Goal: Task Accomplishment & Management: Complete application form

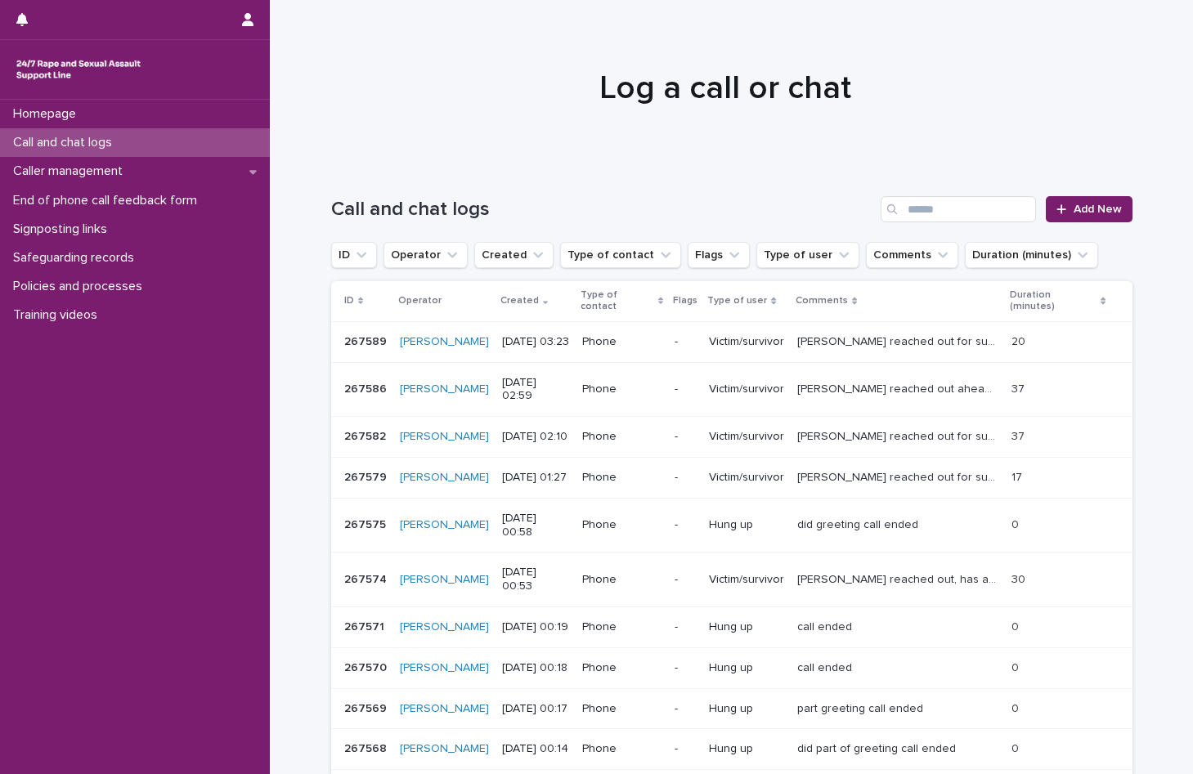
scroll to position [82, 0]
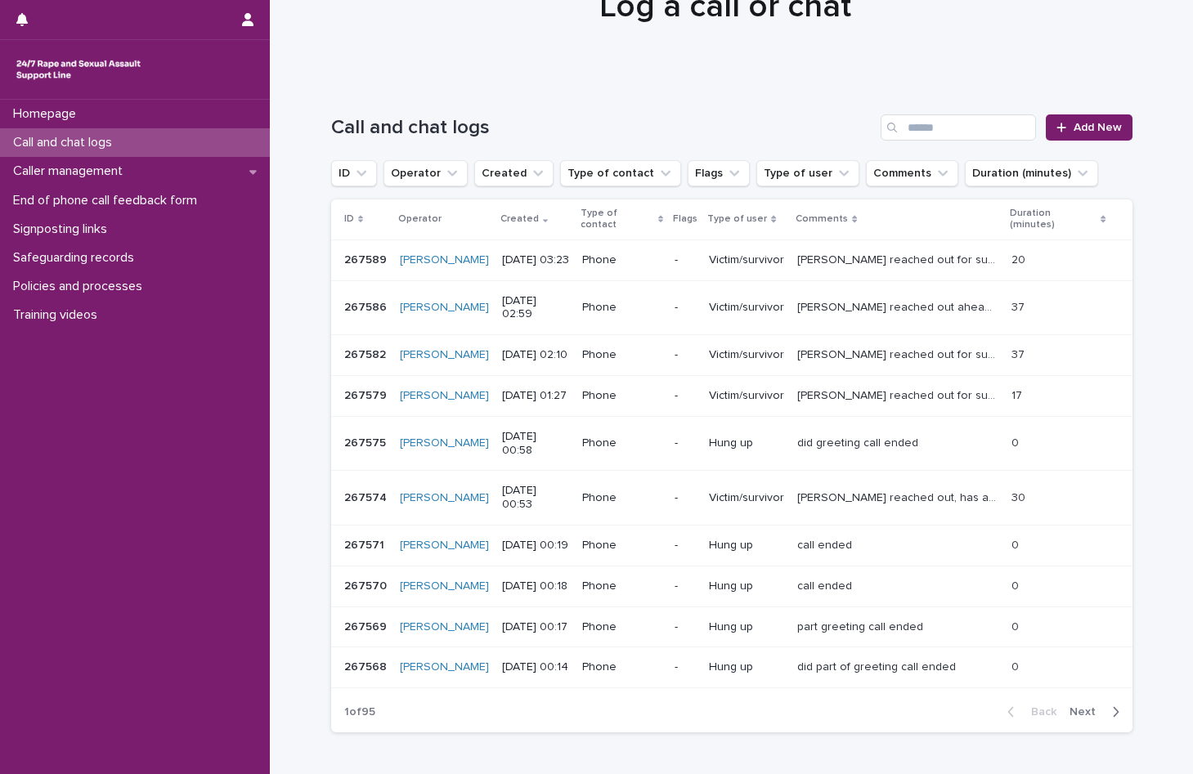
click at [1073, 706] on span "Next" at bounding box center [1087, 711] width 36 height 11
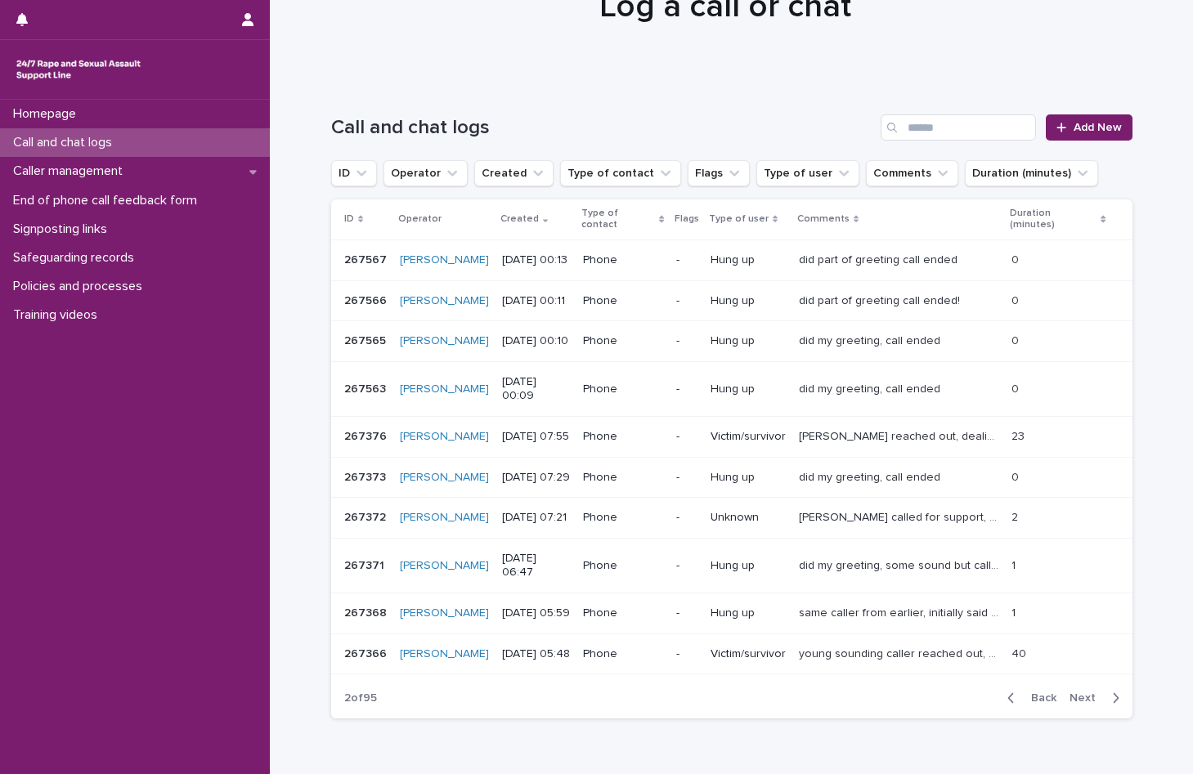
click at [1043, 692] on span "Back" at bounding box center [1038, 697] width 35 height 11
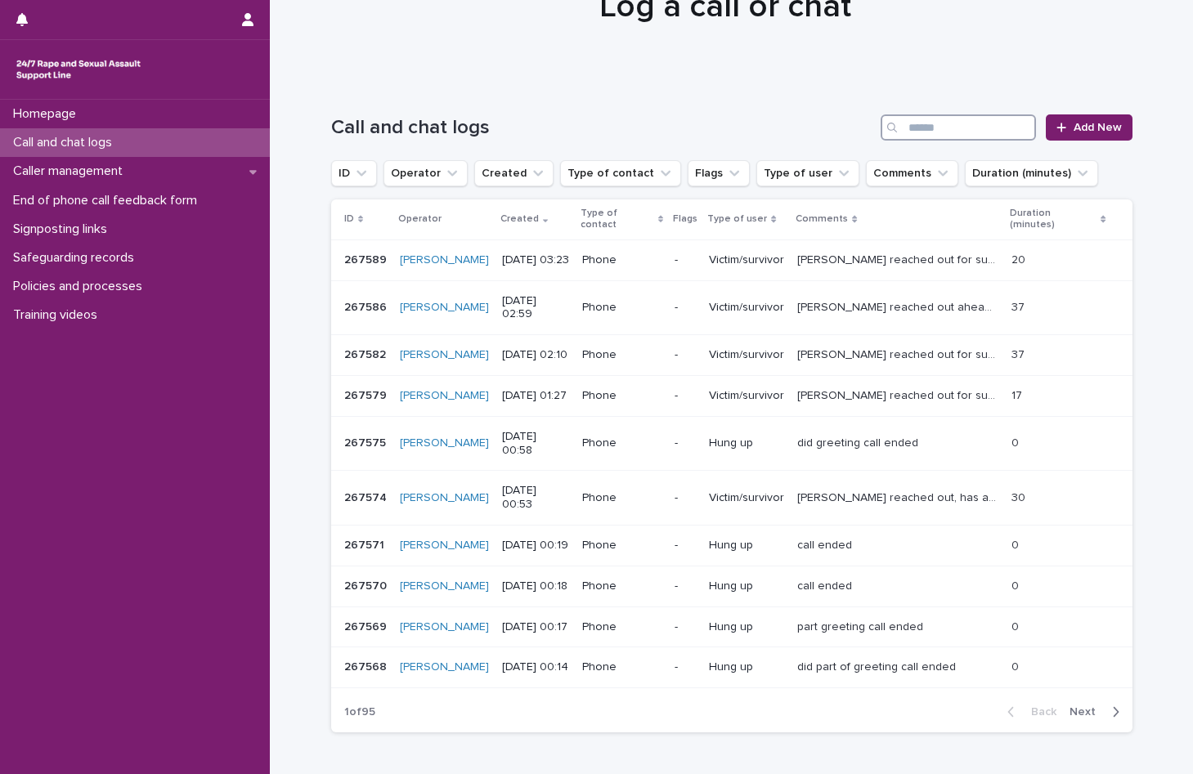
click at [905, 129] on input "Search" at bounding box center [957, 127] width 155 height 26
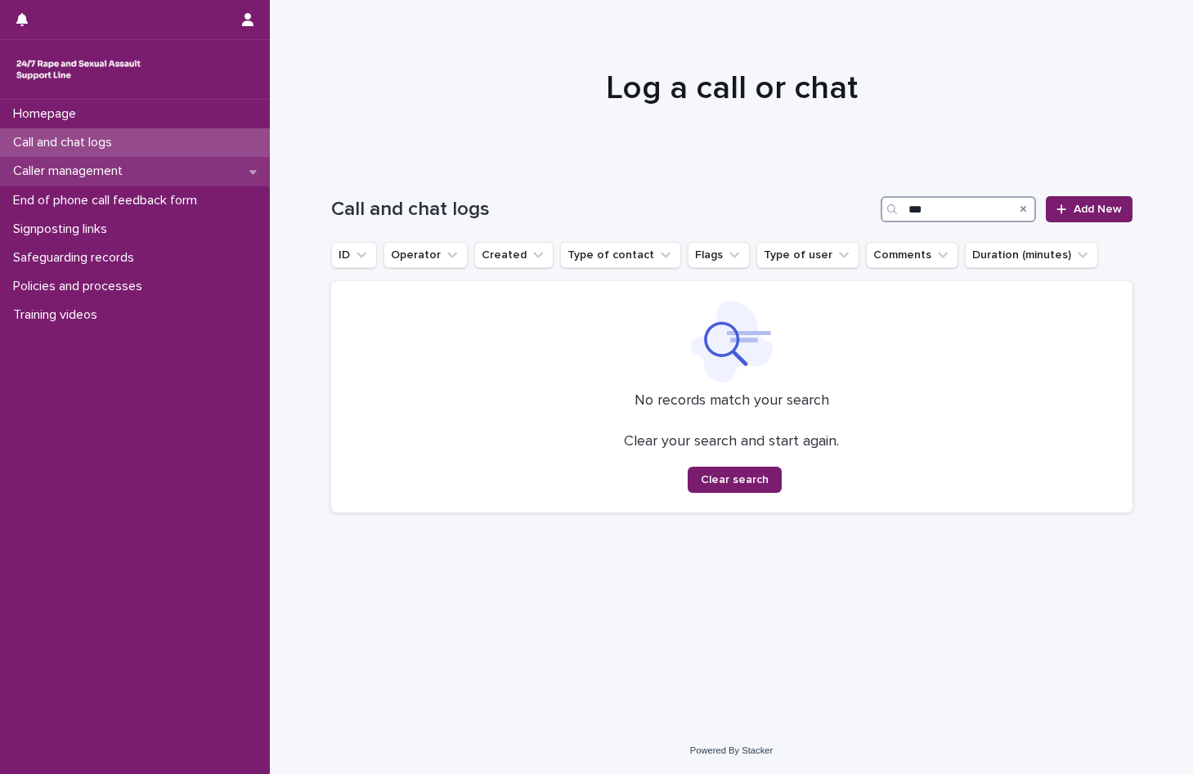
type input "***"
click at [90, 176] on p "Caller management" at bounding box center [71, 172] width 129 height 16
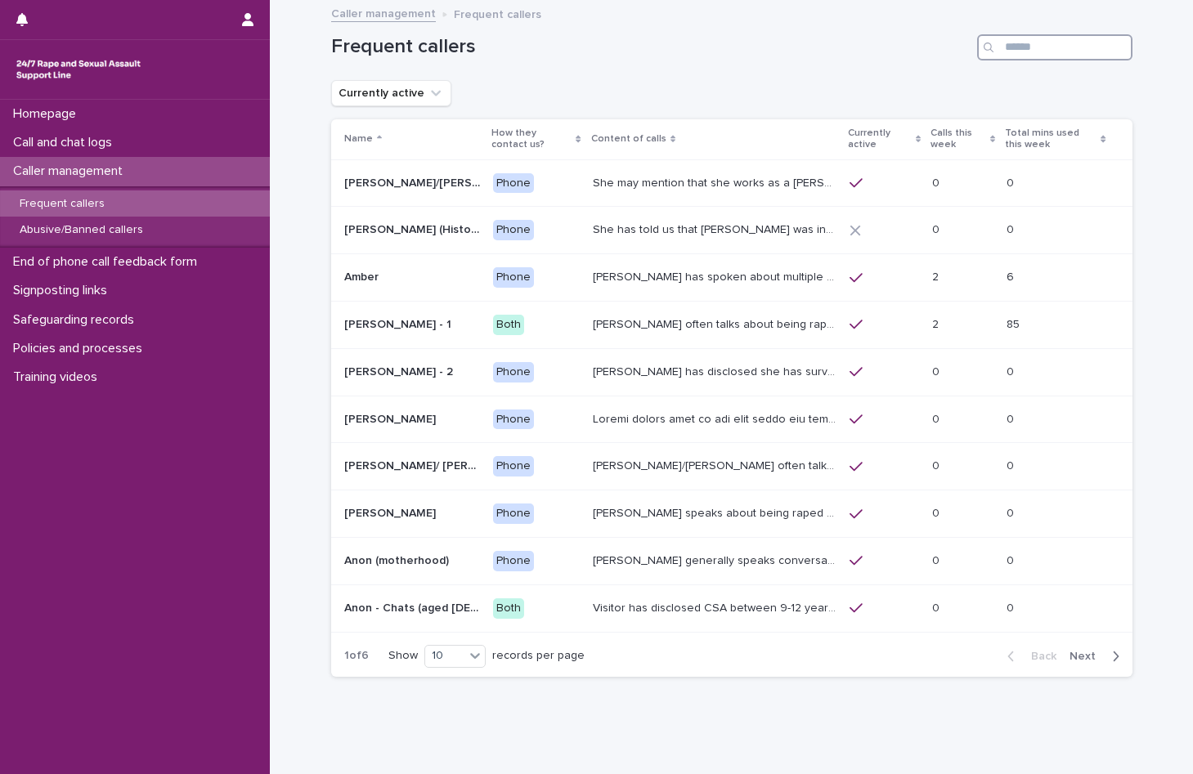
click at [1012, 53] on input "Search" at bounding box center [1054, 47] width 155 height 26
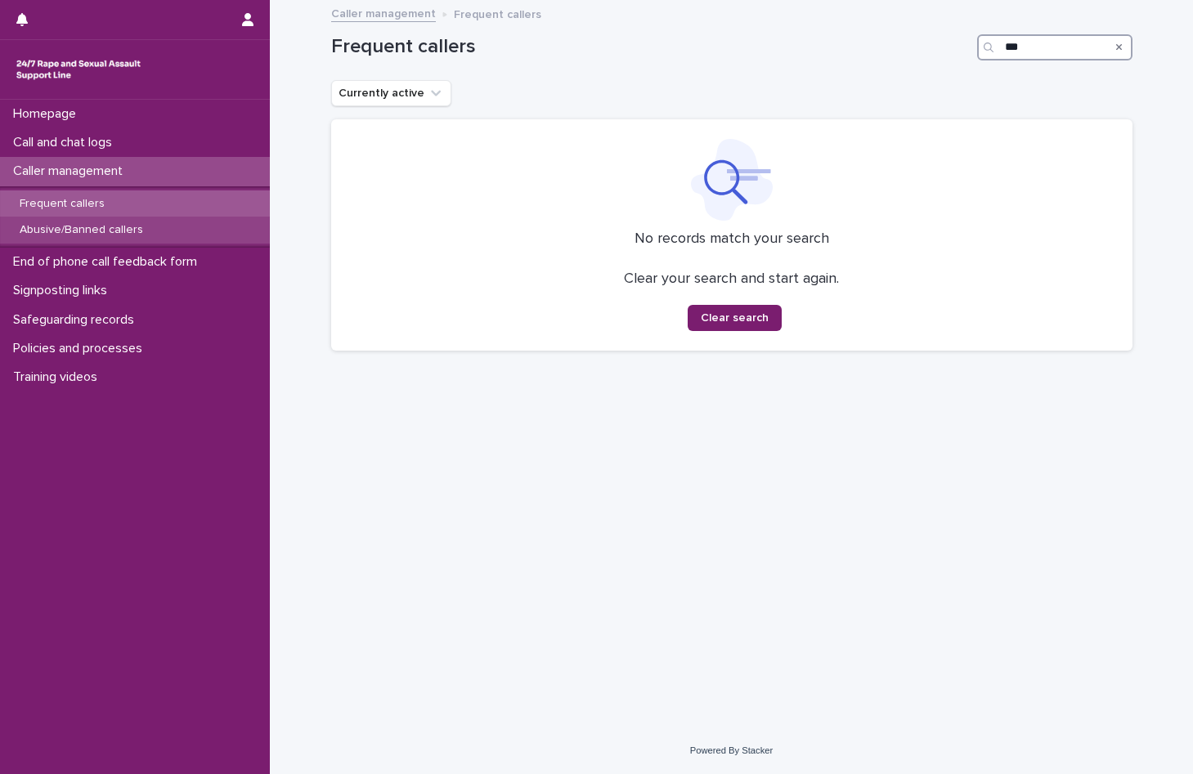
type input "***"
click at [114, 231] on p "Abusive/Banned callers" at bounding box center [82, 230] width 150 height 14
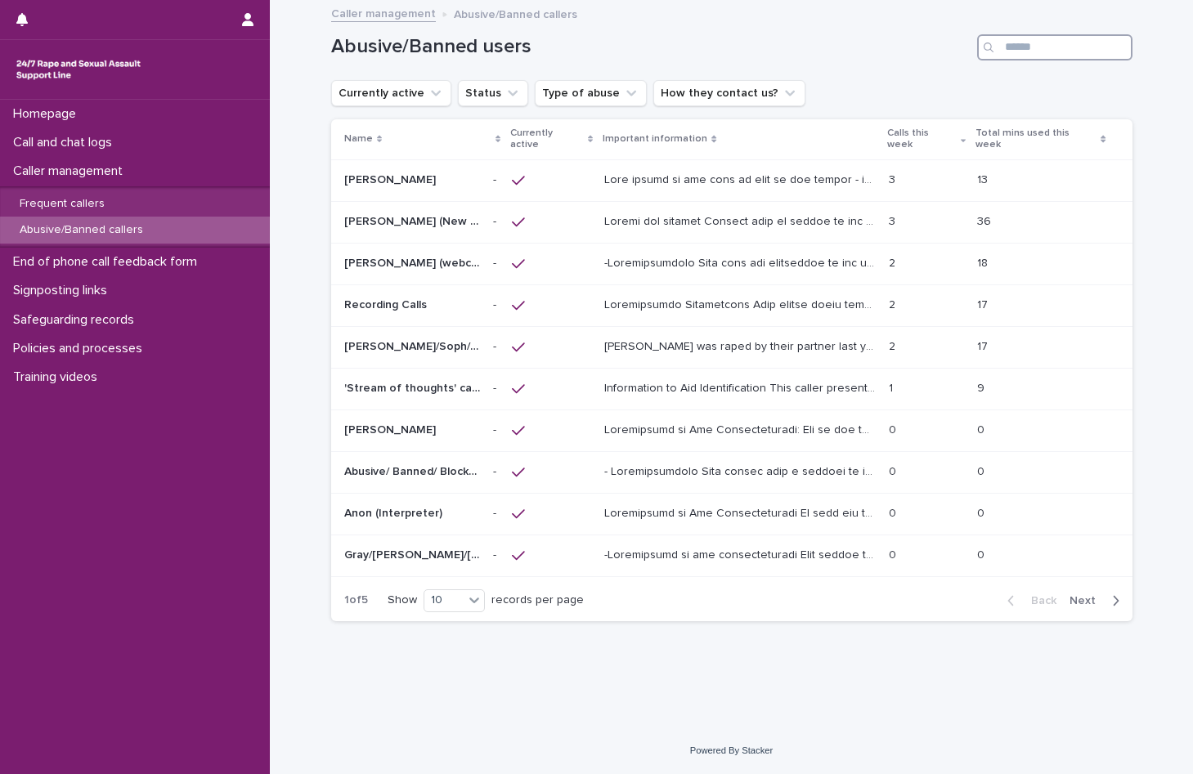
click at [1011, 45] on input "Search" at bounding box center [1054, 47] width 155 height 26
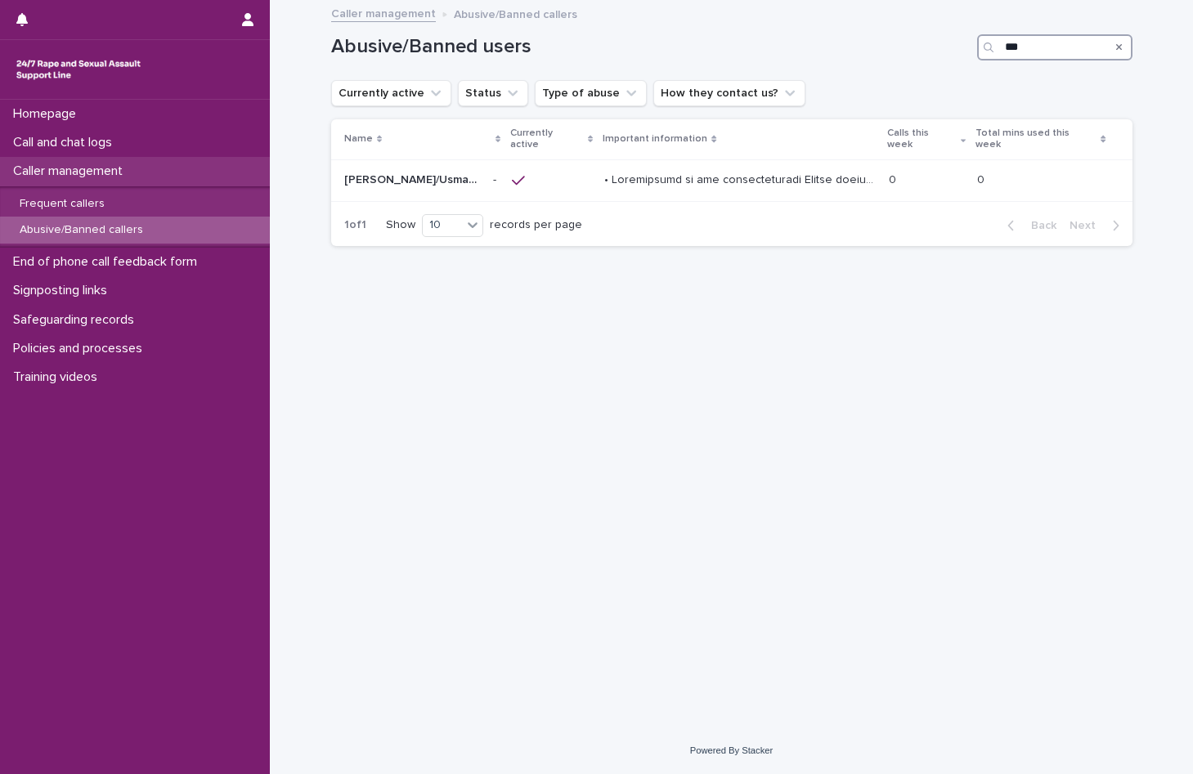
type input "***"
click at [92, 172] on p "Caller management" at bounding box center [71, 172] width 129 height 16
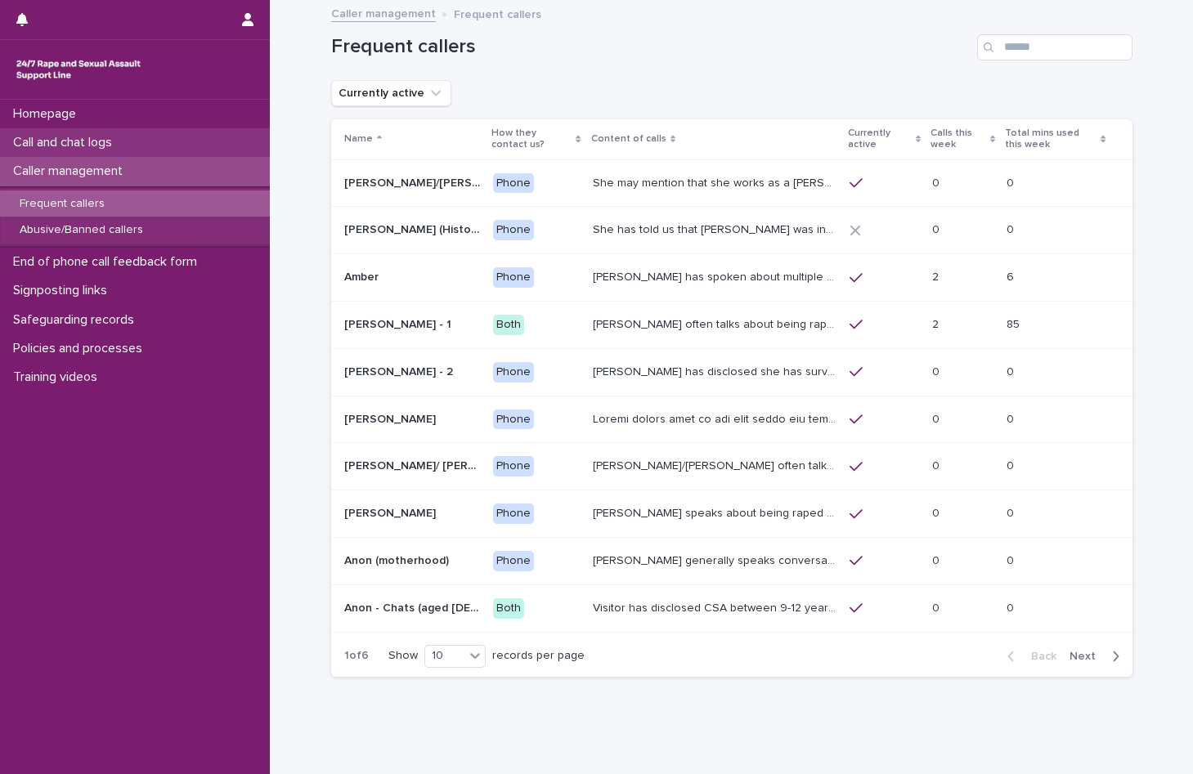
click at [105, 141] on p "Call and chat logs" at bounding box center [66, 143] width 119 height 16
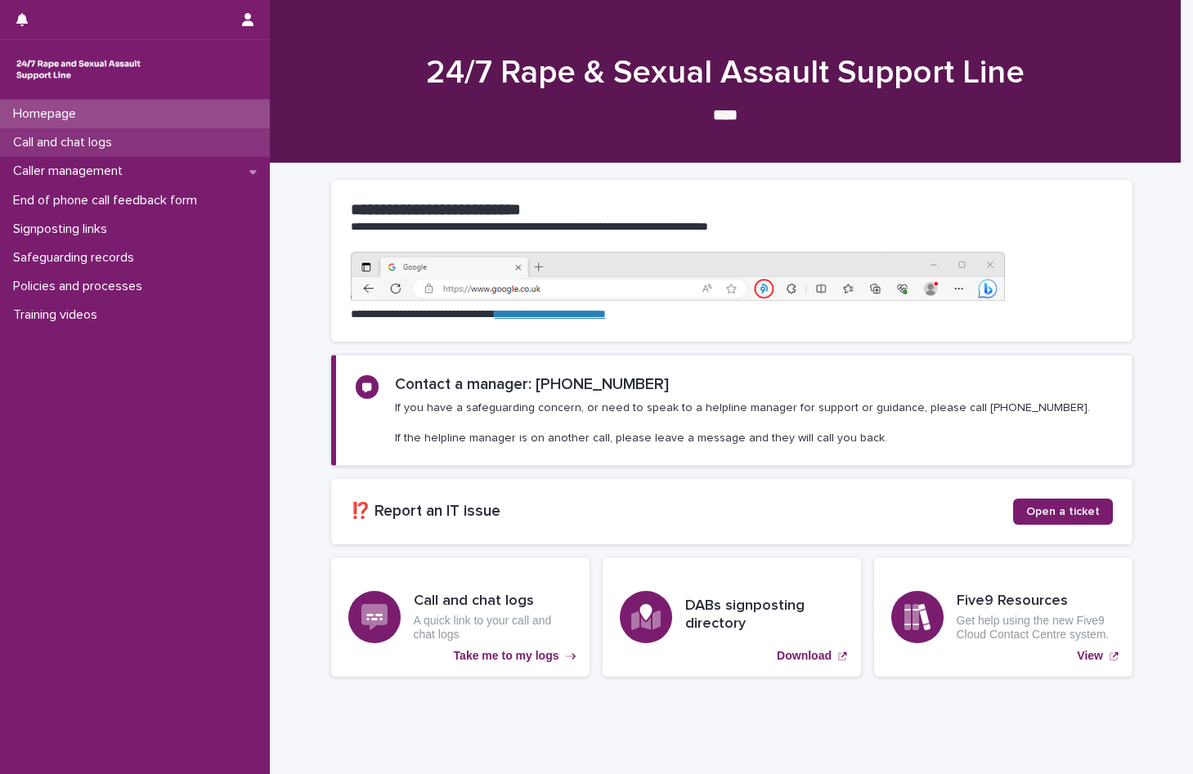
click at [74, 147] on p "Call and chat logs" at bounding box center [66, 143] width 119 height 16
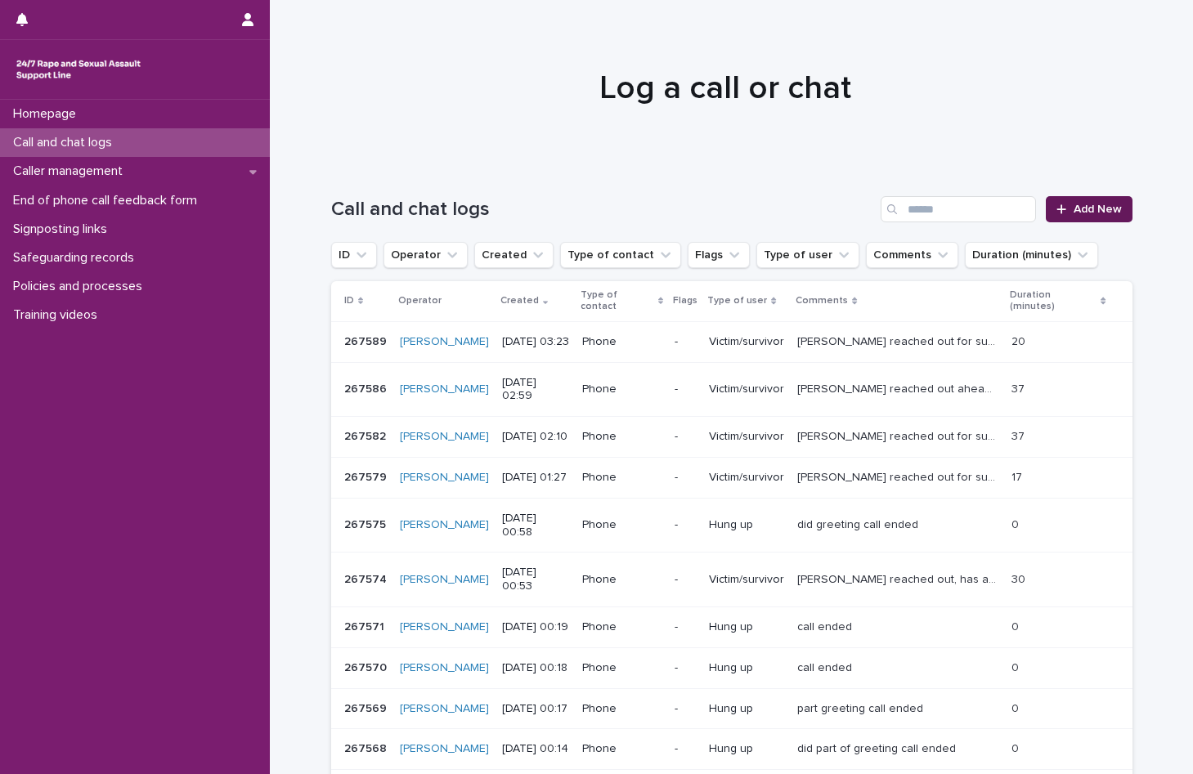
click at [1067, 216] on link "Add New" at bounding box center [1089, 209] width 86 height 26
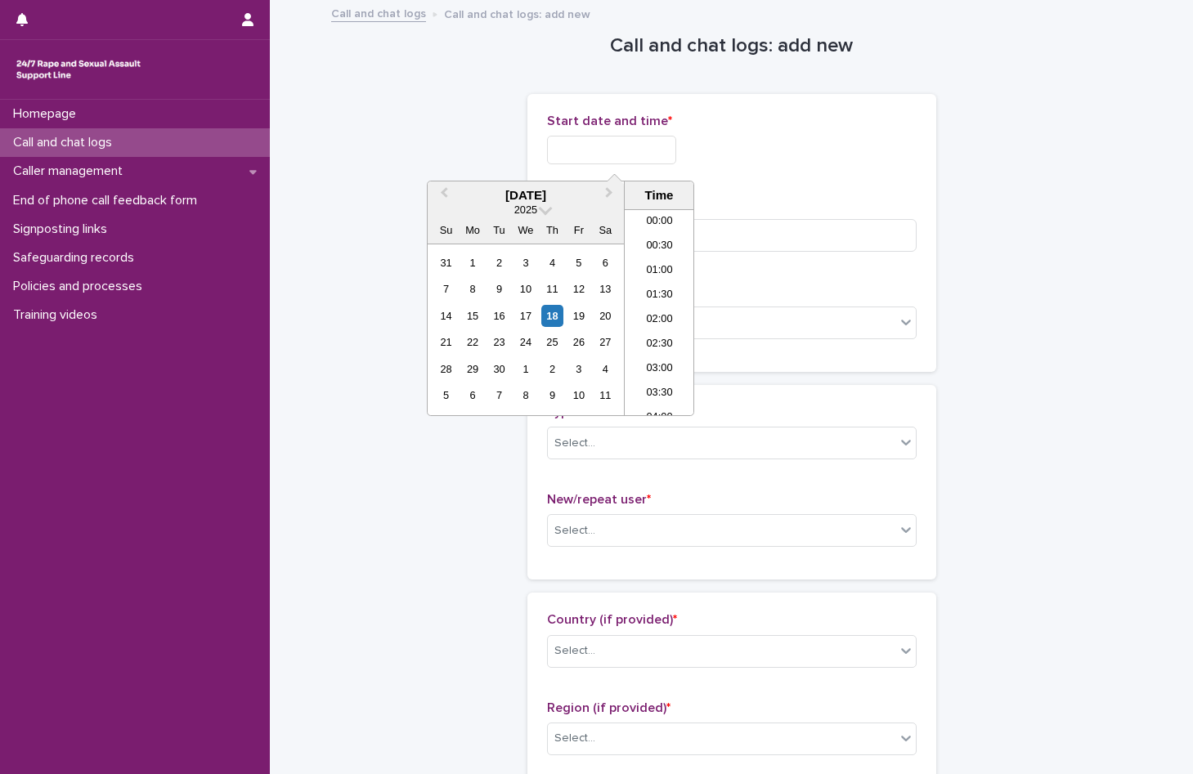
click at [571, 155] on input "text" at bounding box center [611, 150] width 129 height 29
click at [666, 286] on li "04:00" at bounding box center [659, 288] width 69 height 25
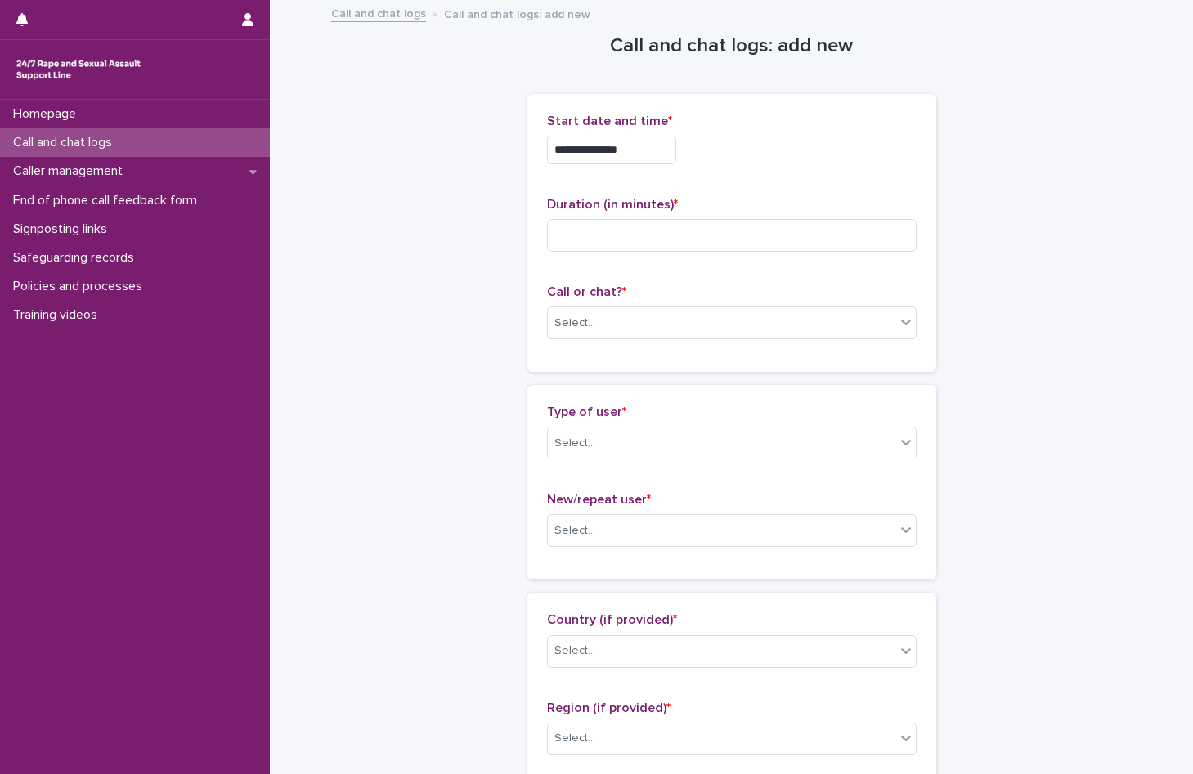
click at [644, 152] on input "**********" at bounding box center [611, 150] width 129 height 29
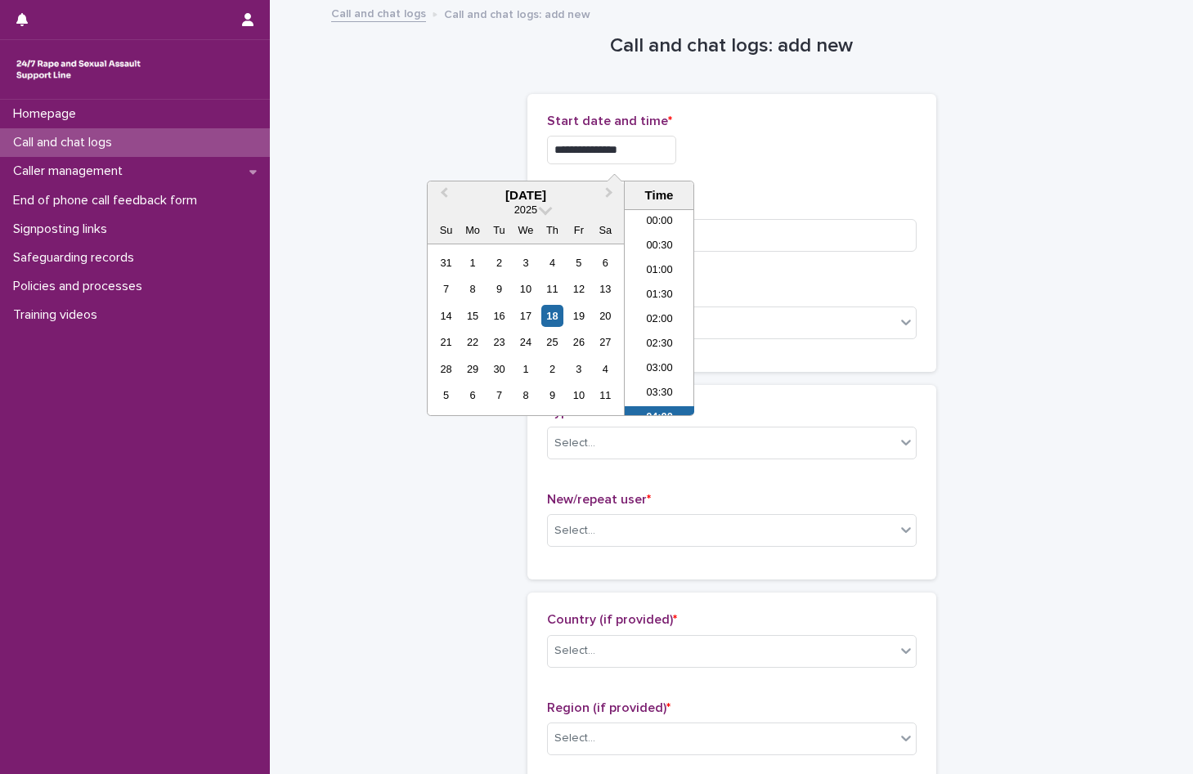
scroll to position [106, 0]
type input "**********"
click at [731, 154] on div "**********" at bounding box center [732, 150] width 370 height 29
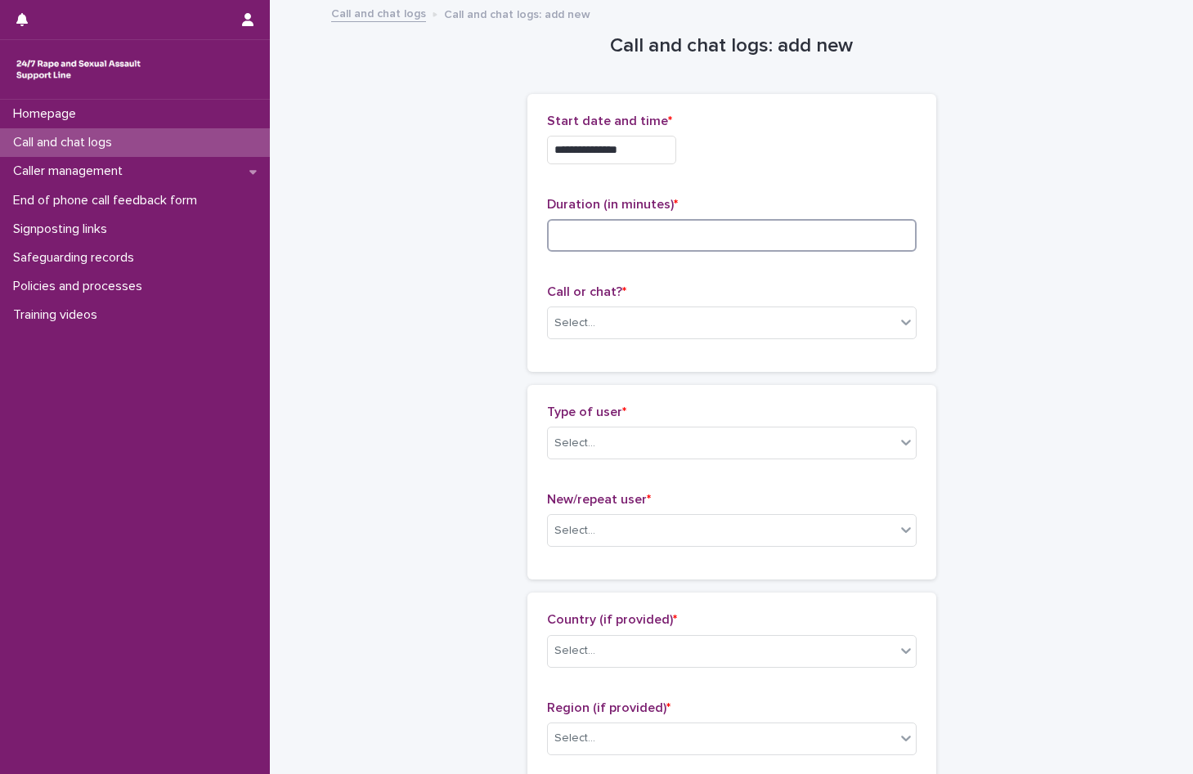
click at [585, 235] on input at bounding box center [732, 235] width 370 height 33
type input "**"
click at [620, 323] on div "Select..." at bounding box center [721, 323] width 347 height 27
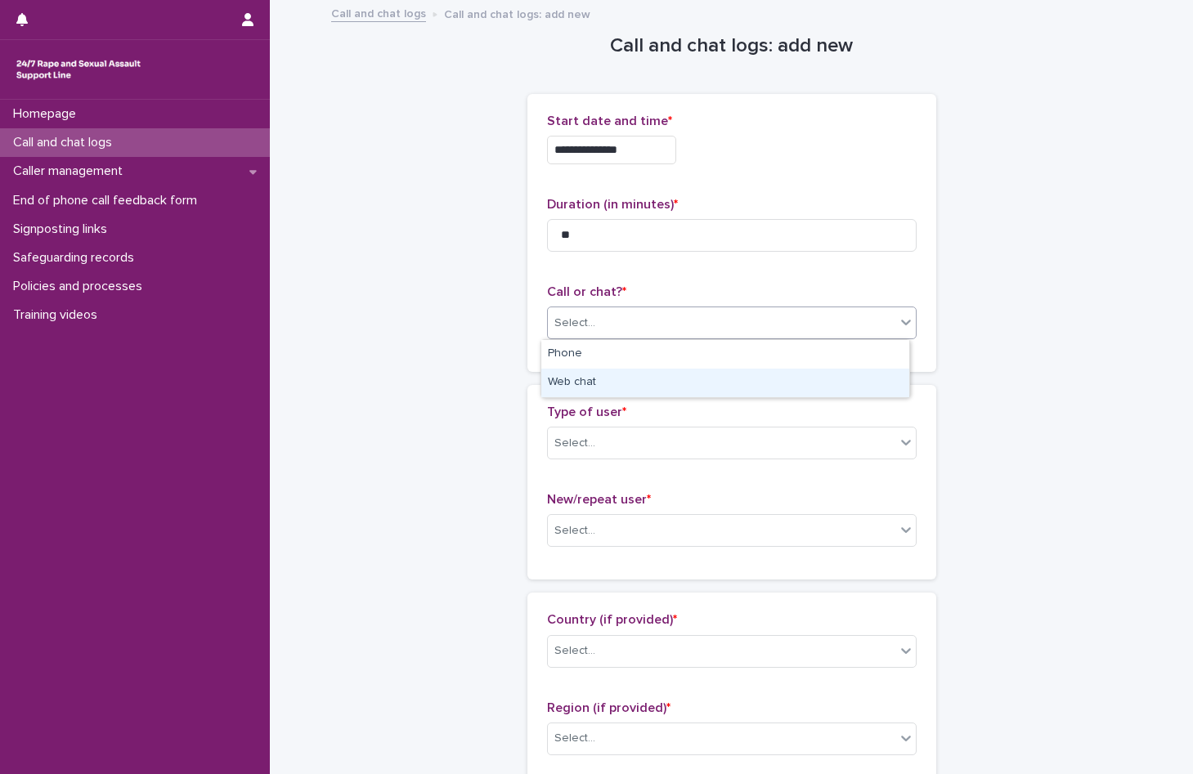
click at [601, 386] on div "Web chat" at bounding box center [725, 383] width 368 height 29
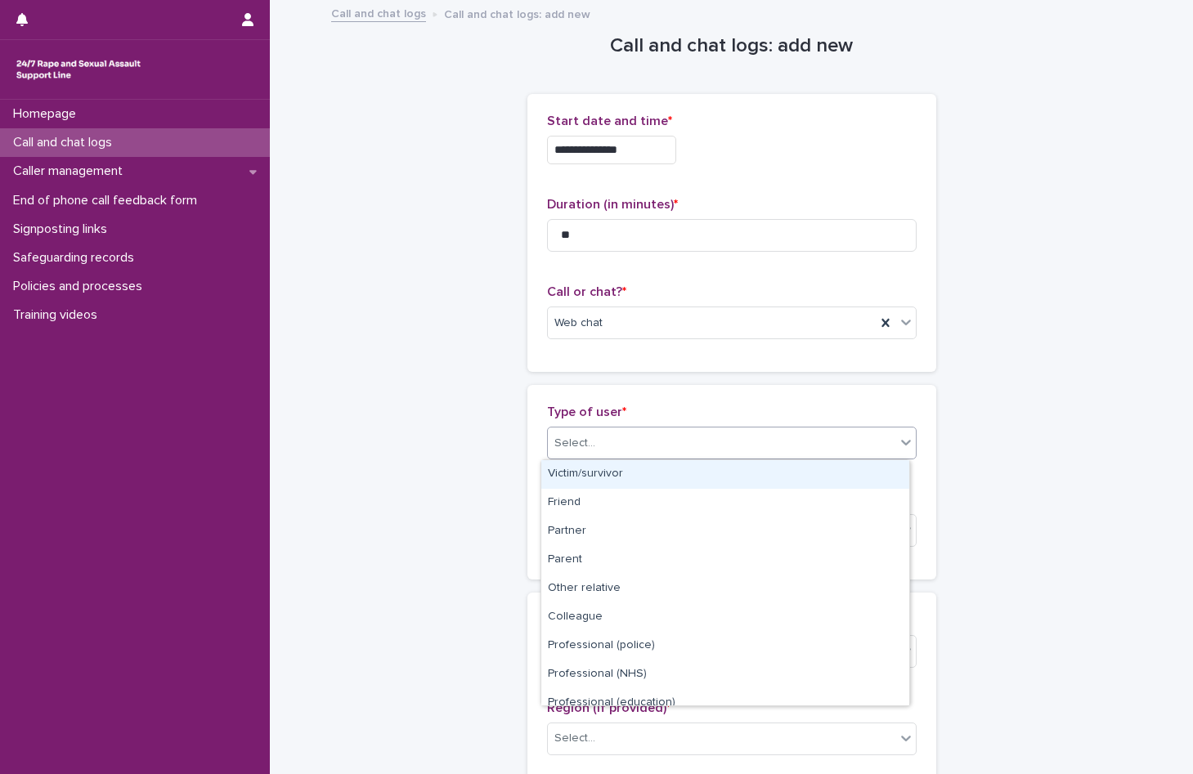
click at [616, 437] on div "Select..." at bounding box center [721, 443] width 347 height 27
drag, startPoint x: 608, startPoint y: 470, endPoint x: 615, endPoint y: 484, distance: 15.4
click at [611, 477] on div "Victim/survivor" at bounding box center [725, 474] width 368 height 29
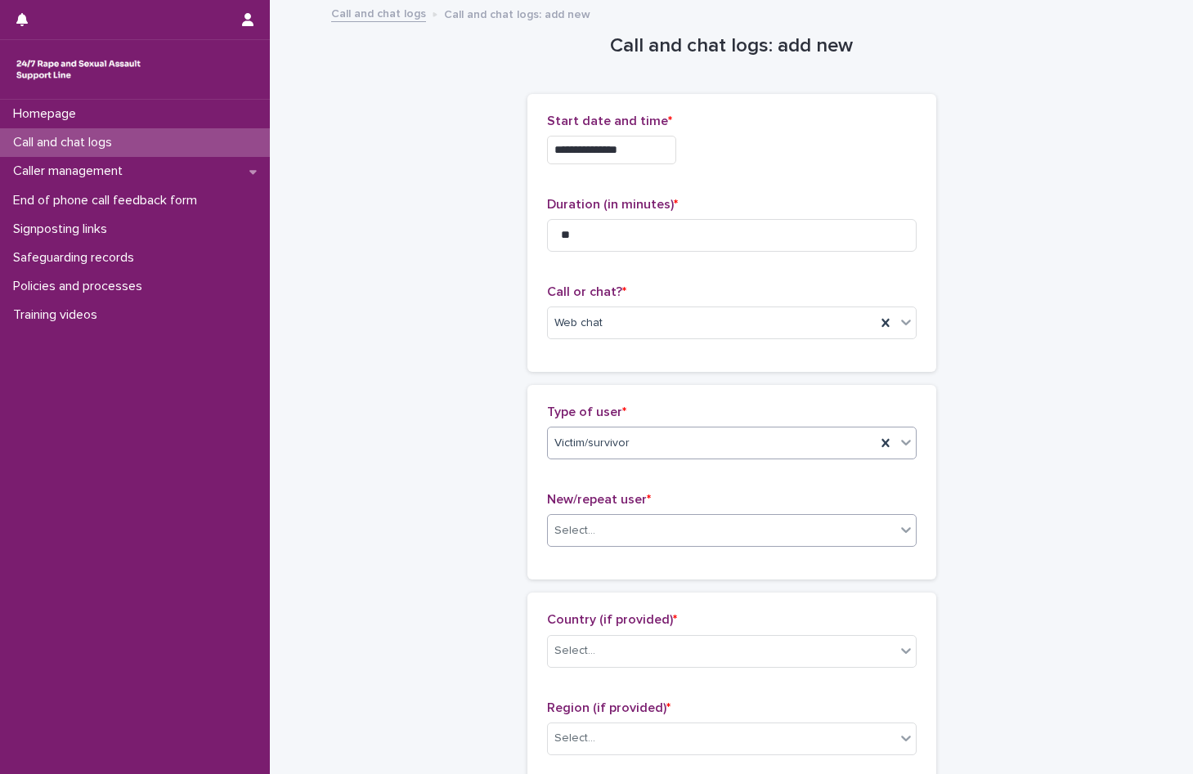
click at [614, 526] on div "Select..." at bounding box center [721, 531] width 347 height 27
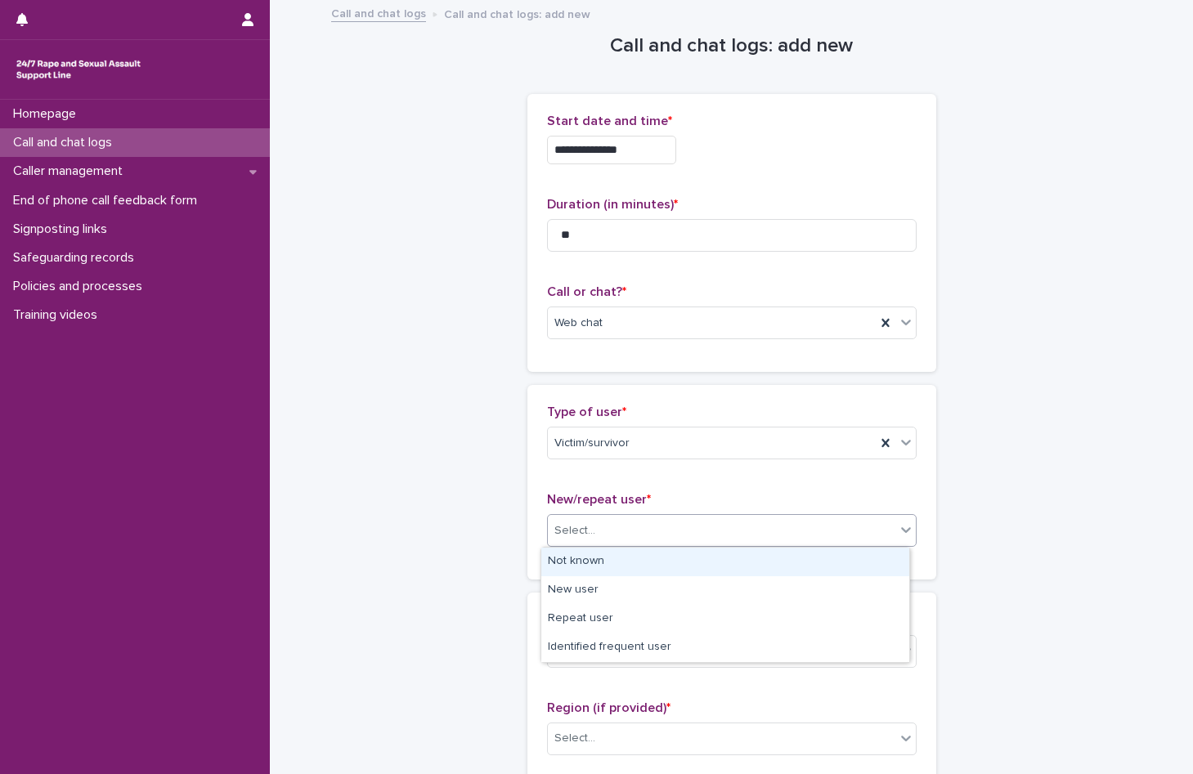
click at [612, 562] on div "Not known" at bounding box center [725, 562] width 368 height 29
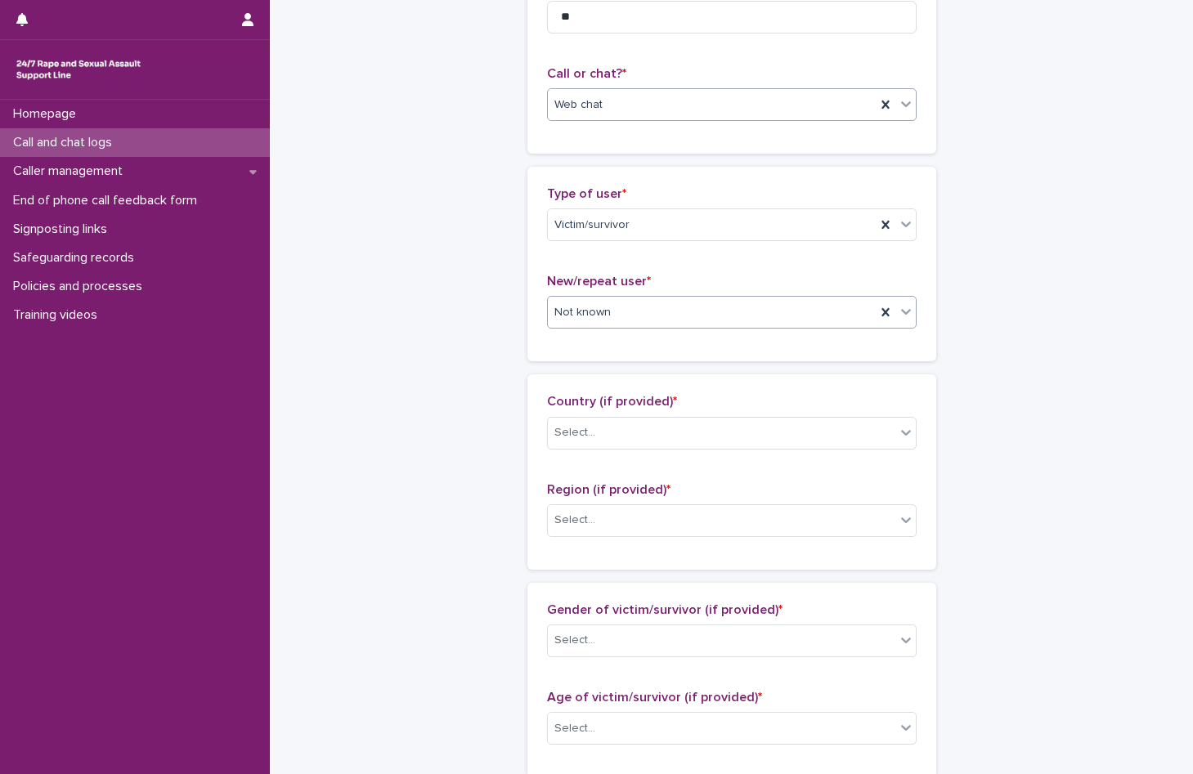
scroll to position [409, 0]
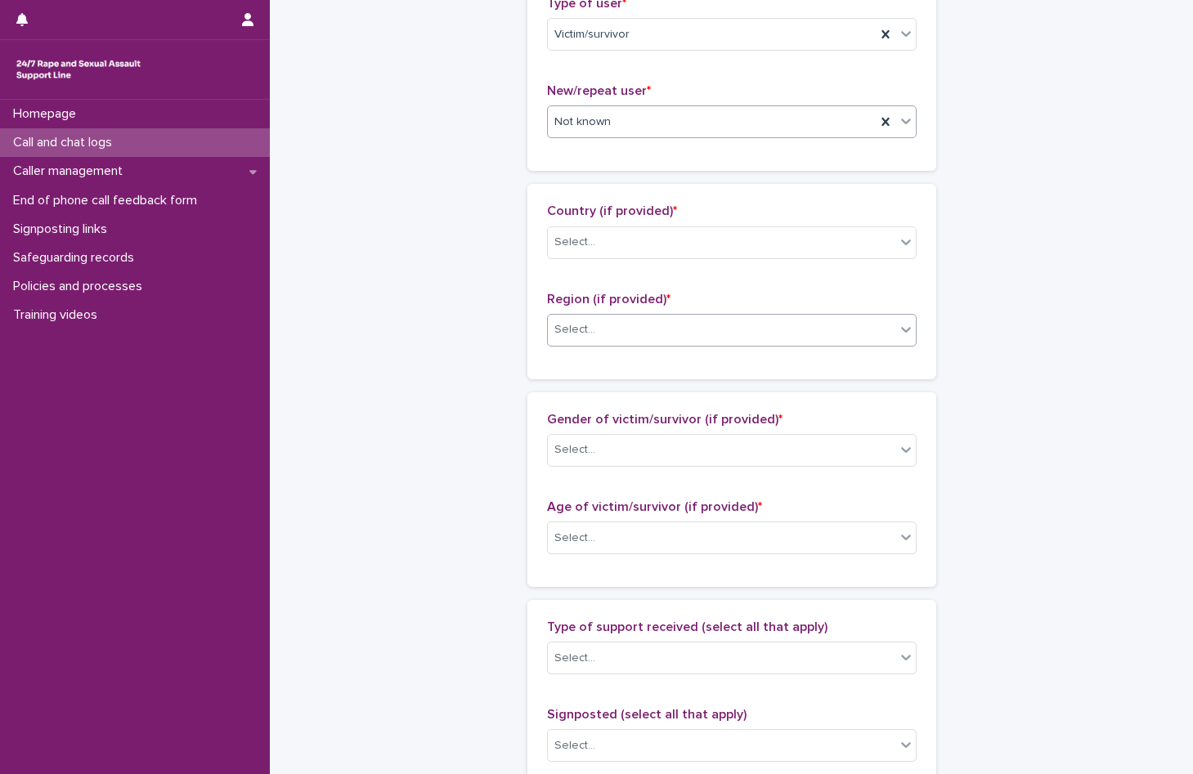
click at [630, 330] on div "Select..." at bounding box center [721, 329] width 347 height 27
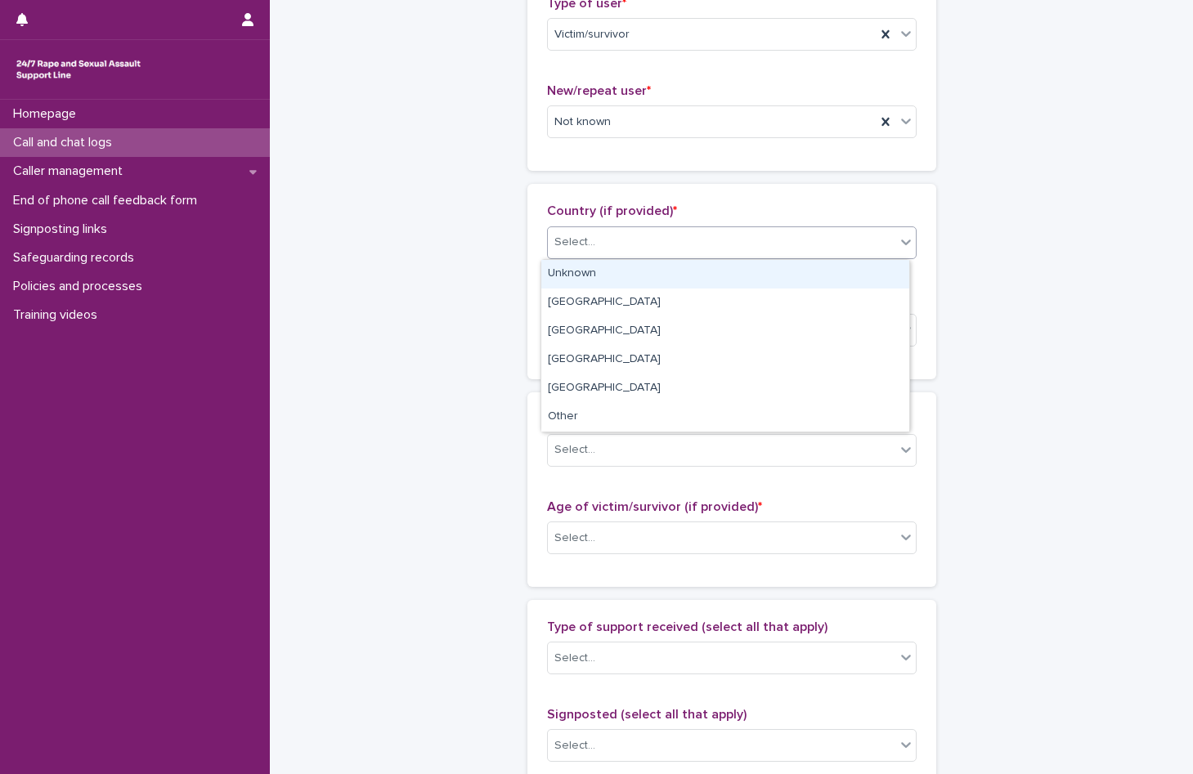
click at [582, 244] on div "Select..." at bounding box center [574, 242] width 41 height 17
click at [585, 276] on div "Unknown" at bounding box center [725, 274] width 368 height 29
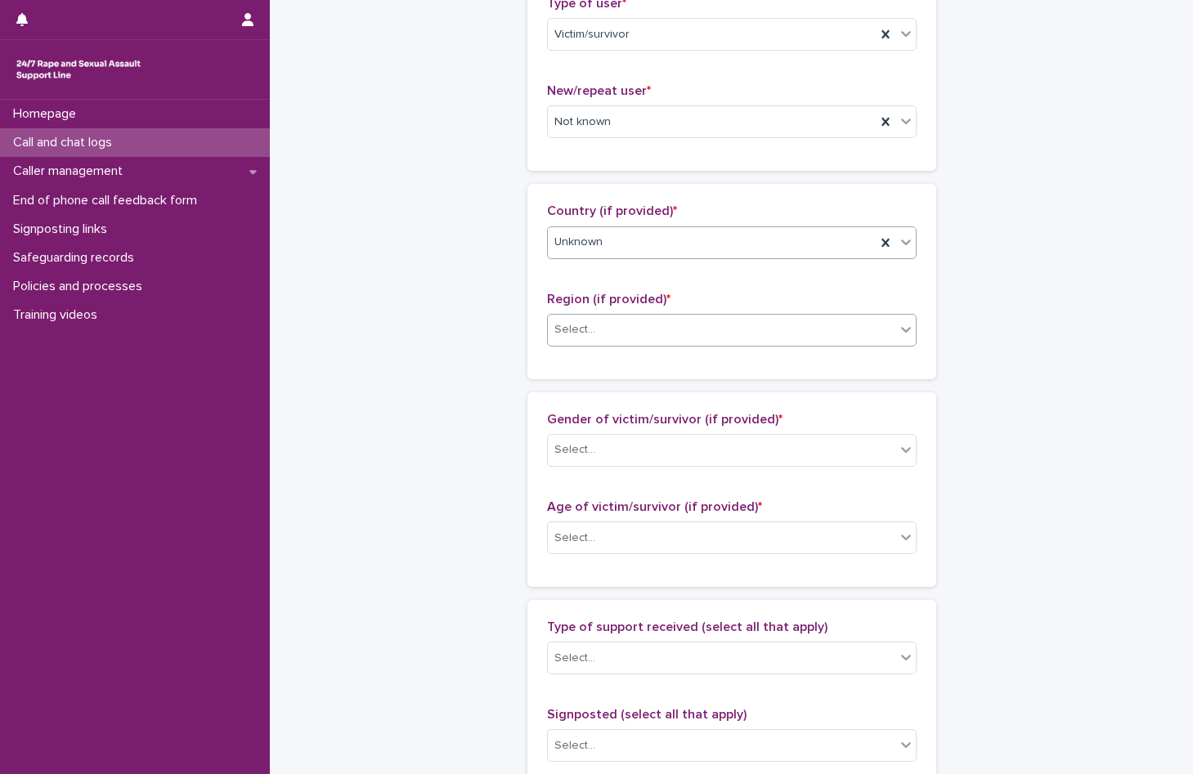
click at [598, 325] on div "Select..." at bounding box center [721, 329] width 347 height 27
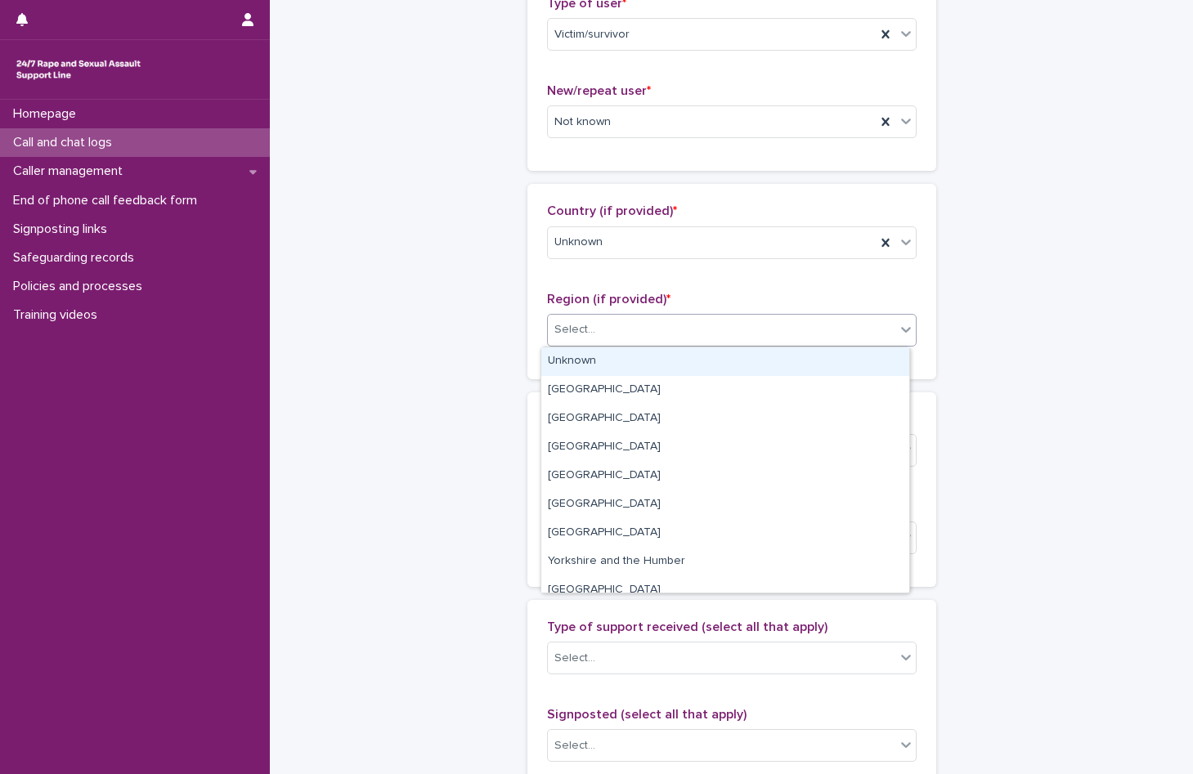
click at [605, 355] on div "Unknown" at bounding box center [725, 361] width 368 height 29
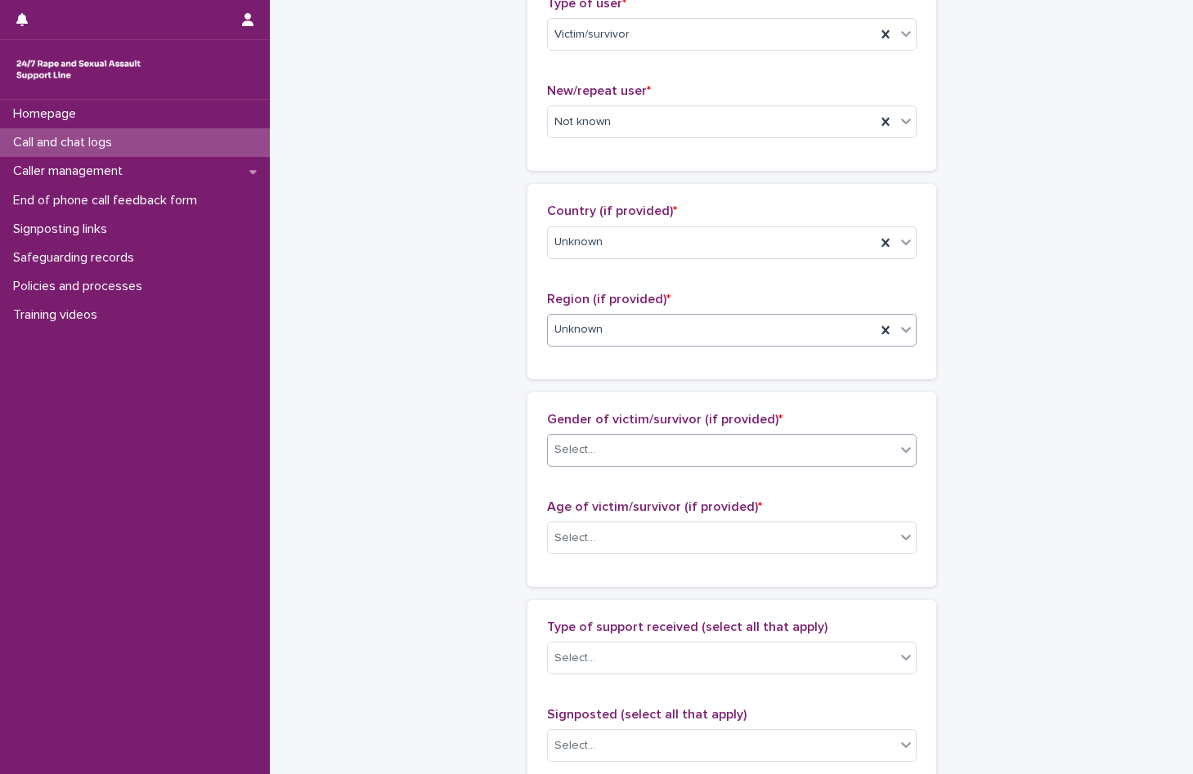
click at [609, 450] on div "Select..." at bounding box center [721, 450] width 347 height 27
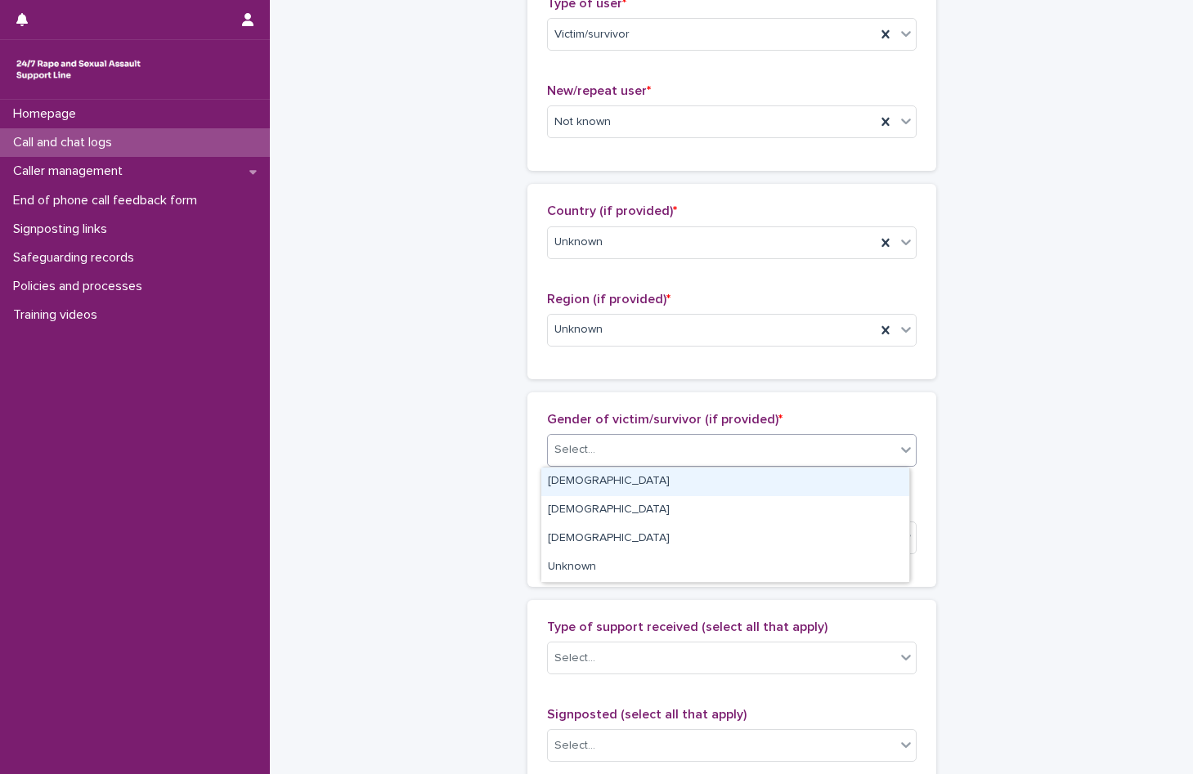
click at [602, 483] on div "Female" at bounding box center [725, 482] width 368 height 29
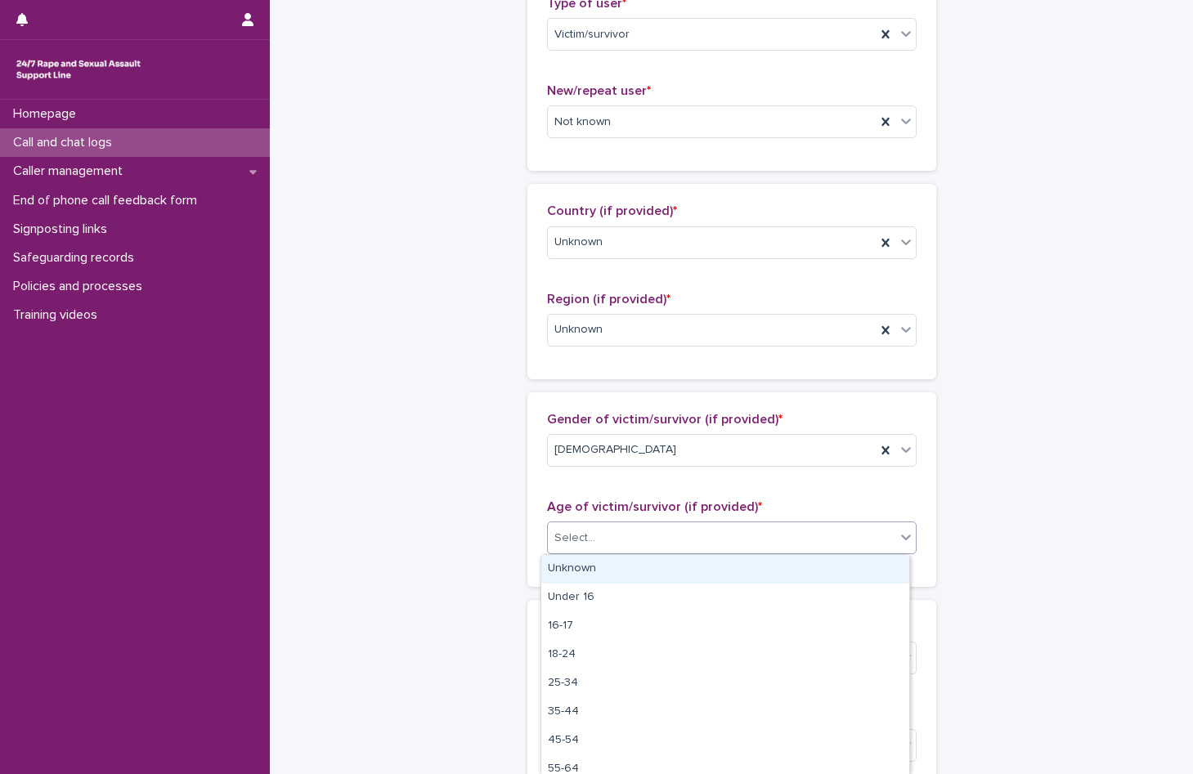
click at [594, 548] on div "Select..." at bounding box center [721, 538] width 347 height 27
click at [594, 567] on div "Unknown" at bounding box center [725, 569] width 368 height 29
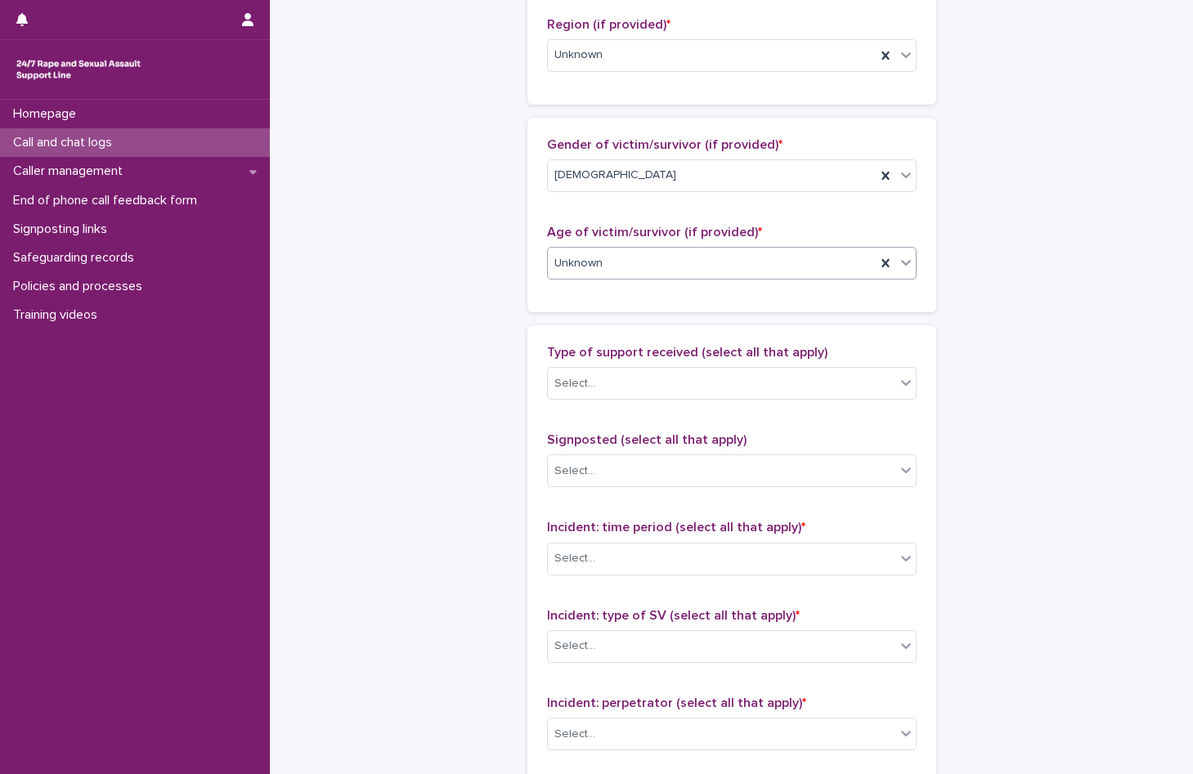
scroll to position [736, 0]
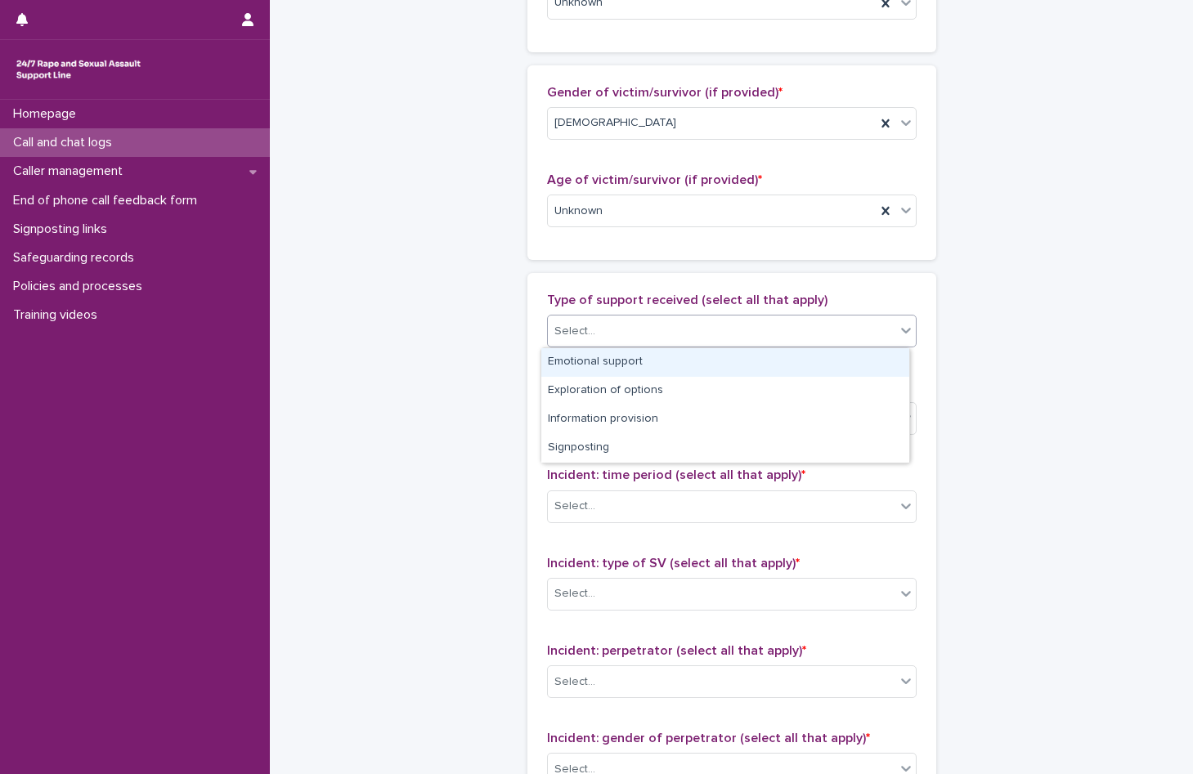
click at [591, 325] on div "Select..." at bounding box center [721, 331] width 347 height 27
click at [583, 362] on div "Emotional support" at bounding box center [725, 362] width 368 height 29
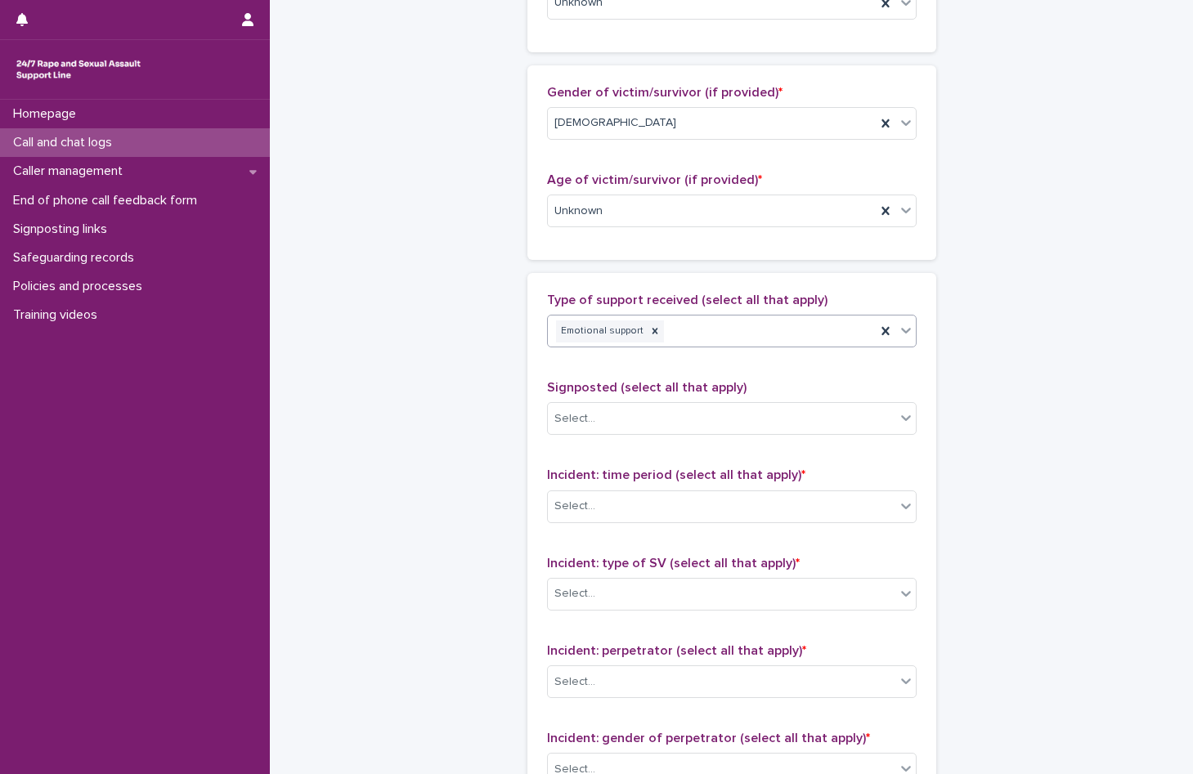
click at [713, 333] on div "Emotional support" at bounding box center [712, 331] width 328 height 29
click at [635, 390] on div "Information provision" at bounding box center [725, 391] width 368 height 29
click at [597, 502] on input "text" at bounding box center [598, 507] width 2 height 14
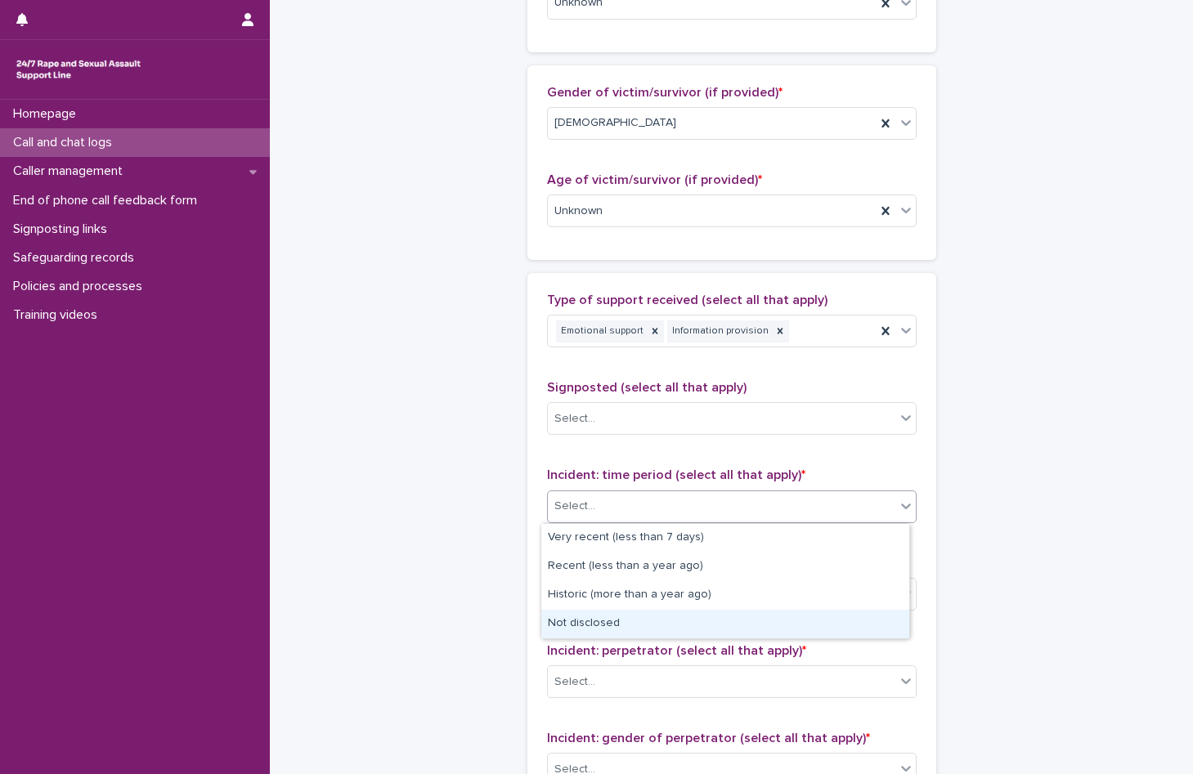
click at [618, 629] on div "Not disclosed" at bounding box center [725, 624] width 368 height 29
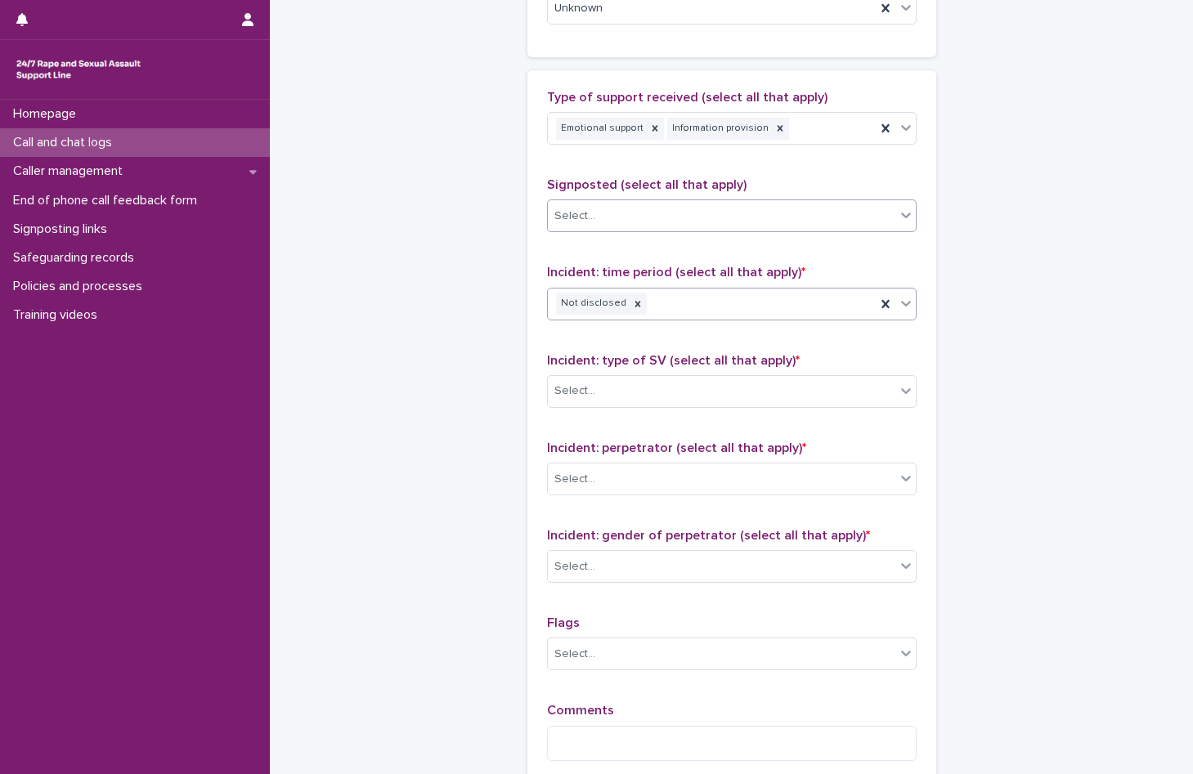
scroll to position [981, 0]
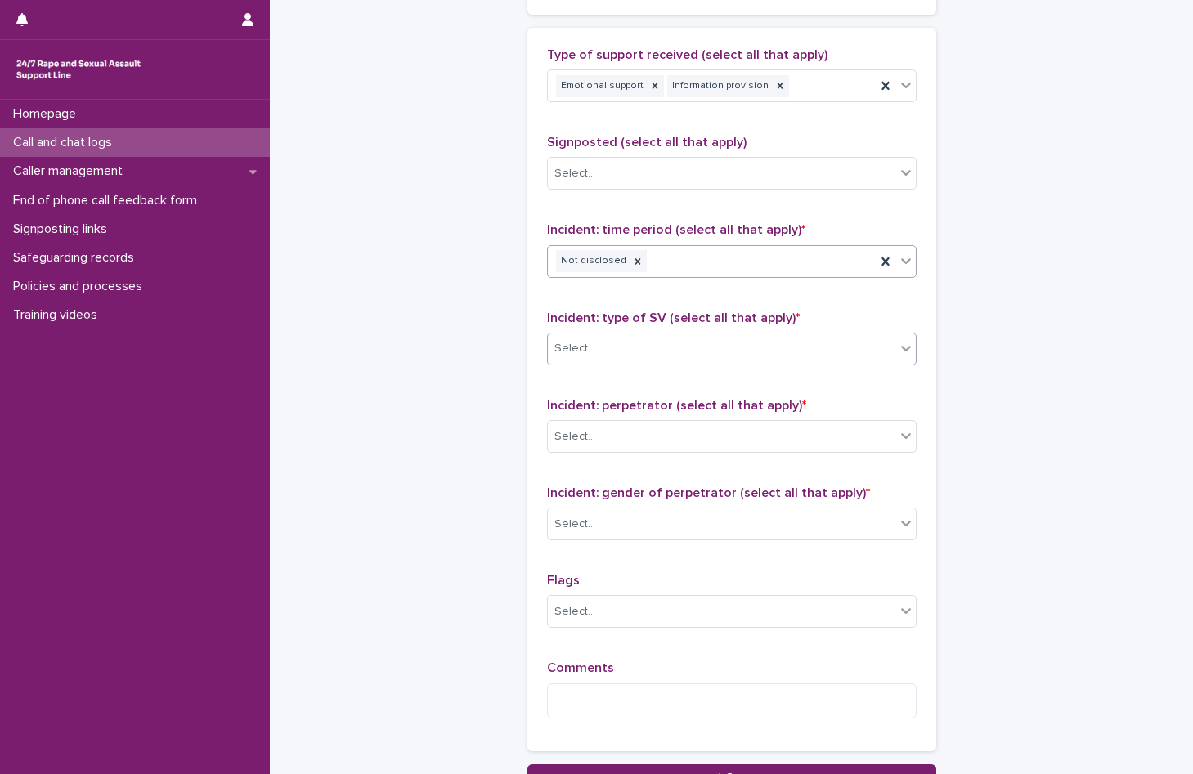
click at [606, 346] on div "Select..." at bounding box center [721, 348] width 347 height 27
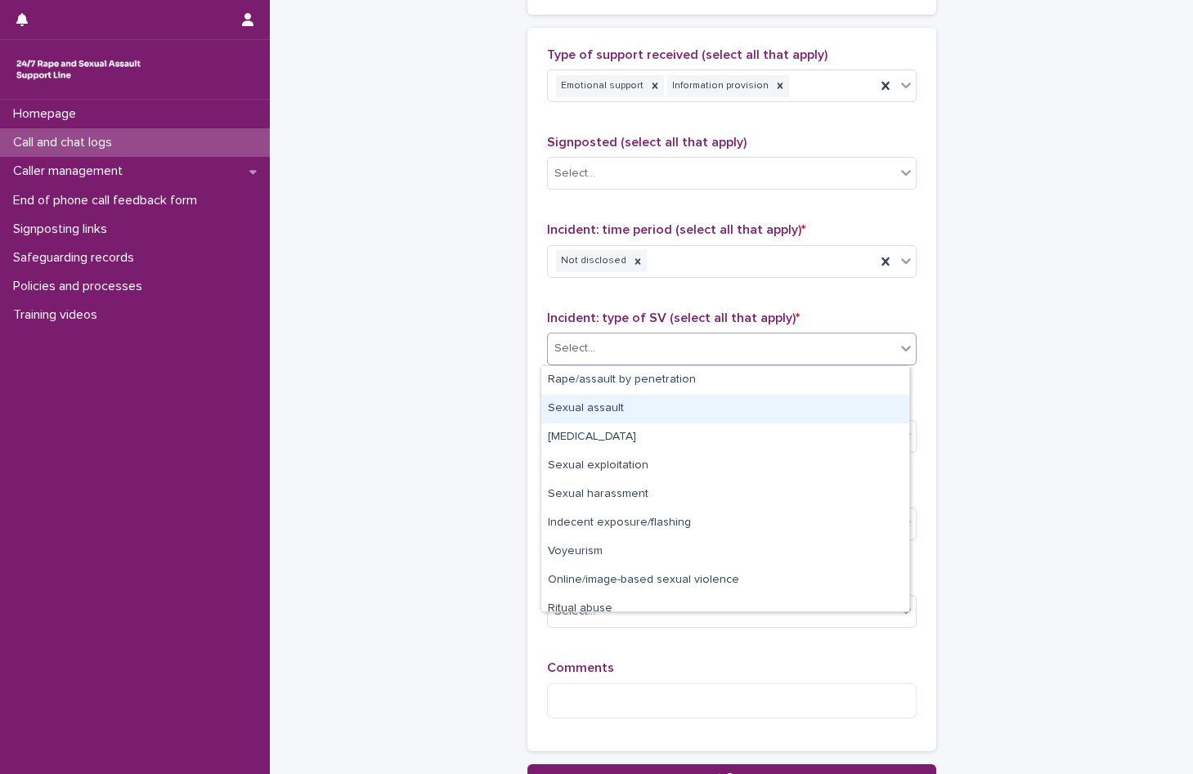
click at [611, 408] on div "Sexual assault" at bounding box center [725, 409] width 368 height 29
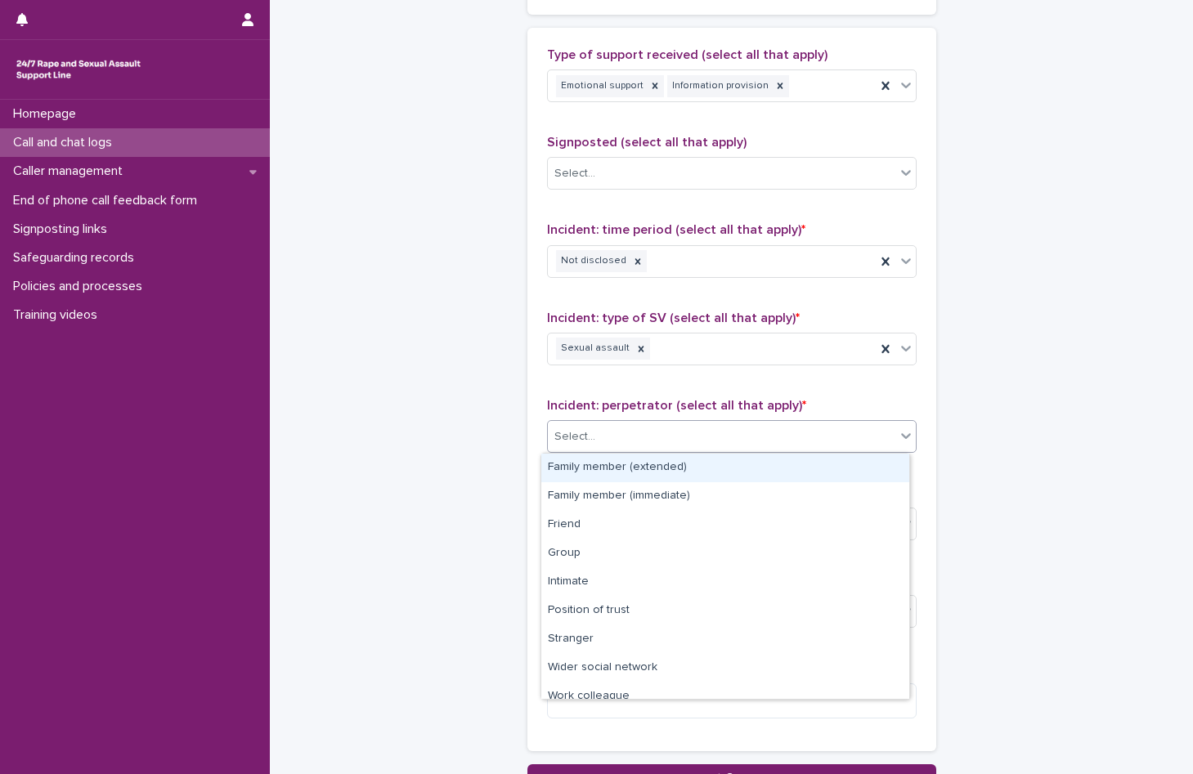
click at [623, 442] on div "Select..." at bounding box center [721, 436] width 347 height 27
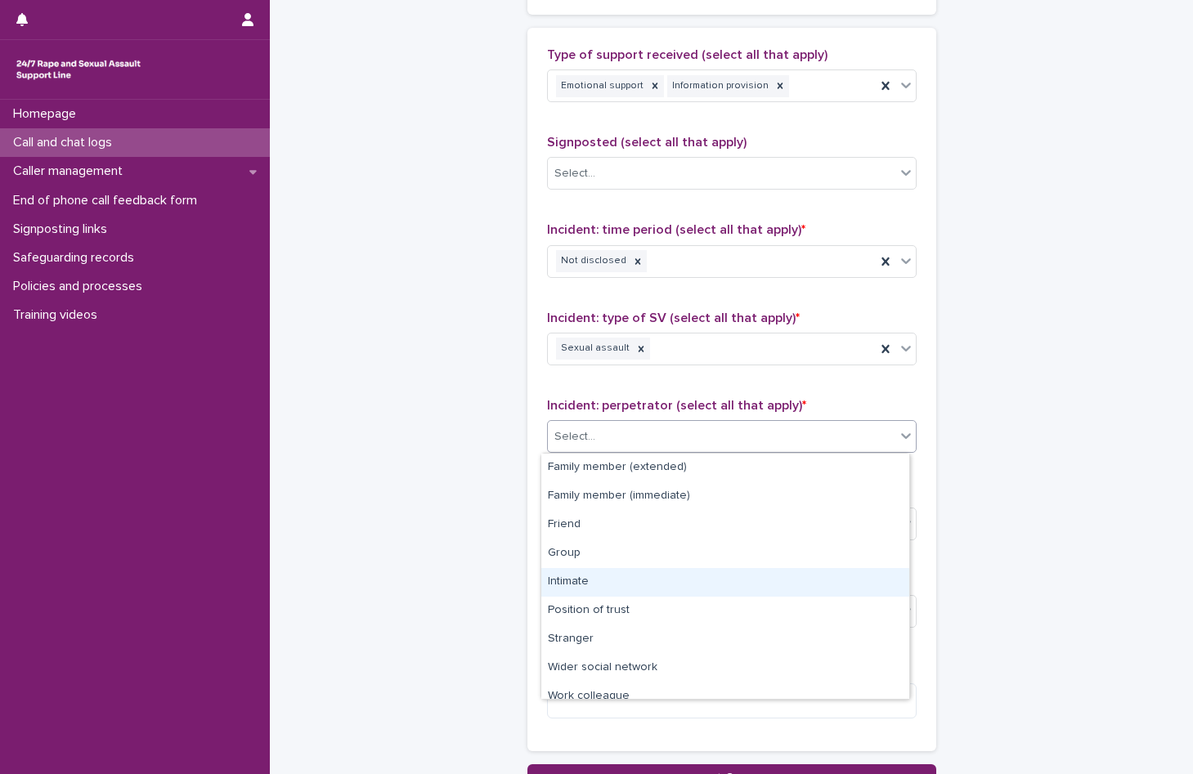
click at [640, 589] on div "Intimate" at bounding box center [725, 582] width 368 height 29
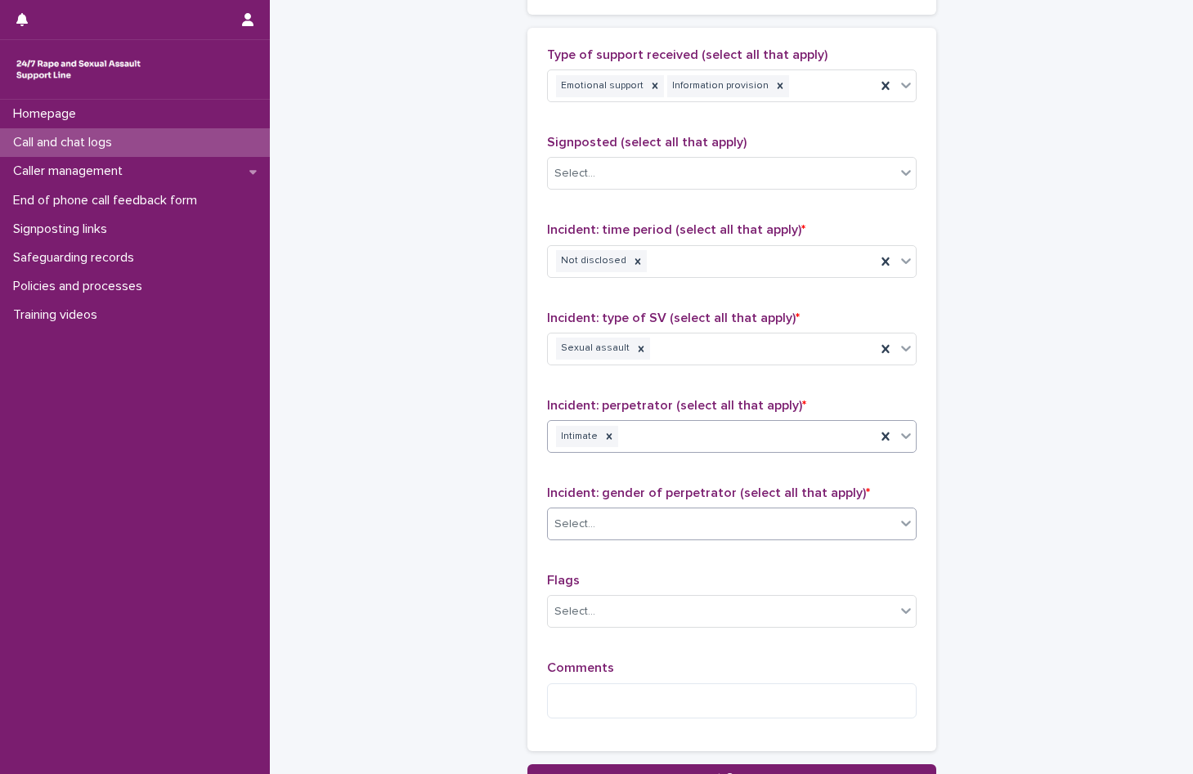
click at [621, 535] on div "Select..." at bounding box center [721, 524] width 347 height 27
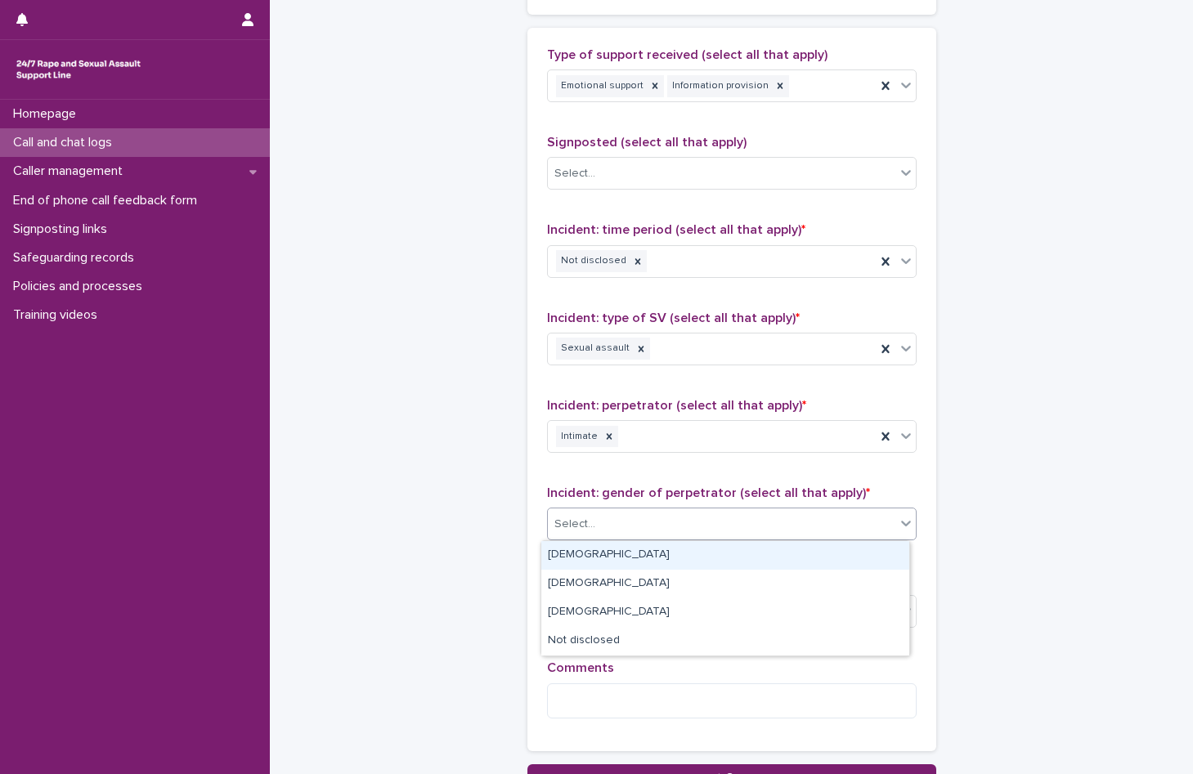
click at [602, 560] on div "Male" at bounding box center [725, 555] width 368 height 29
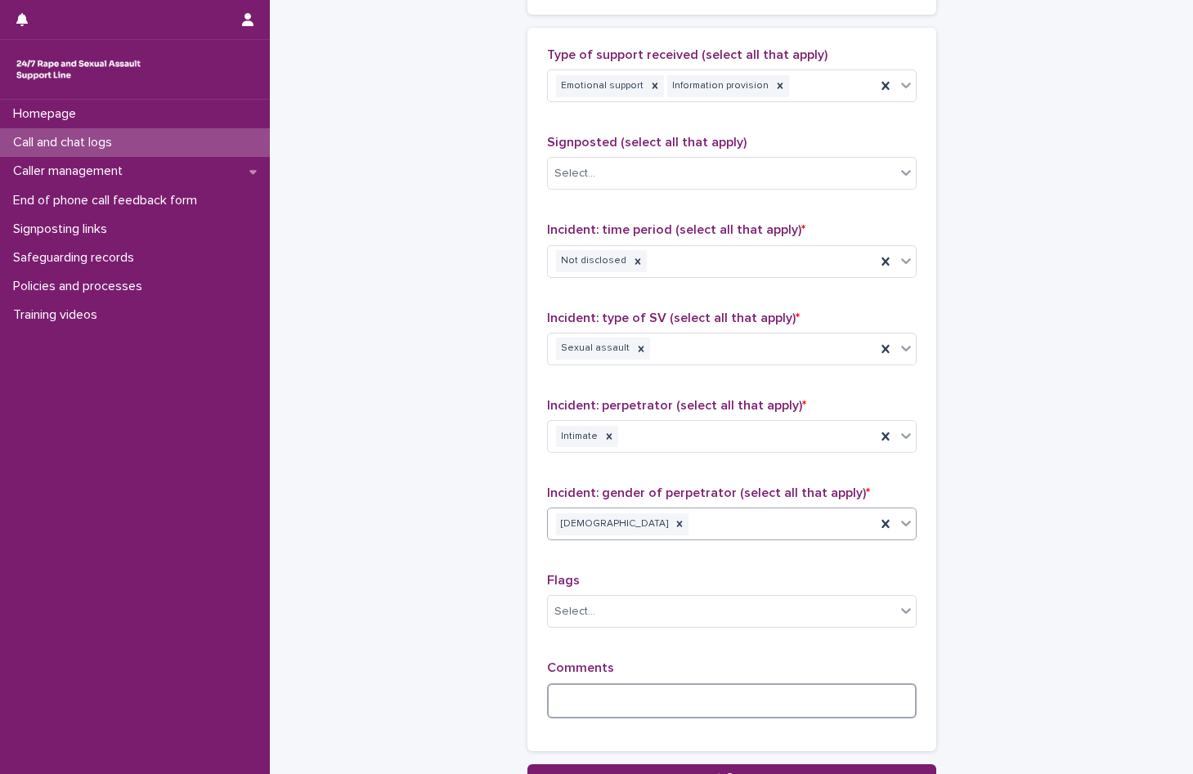
click at [654, 703] on textarea at bounding box center [732, 700] width 370 height 35
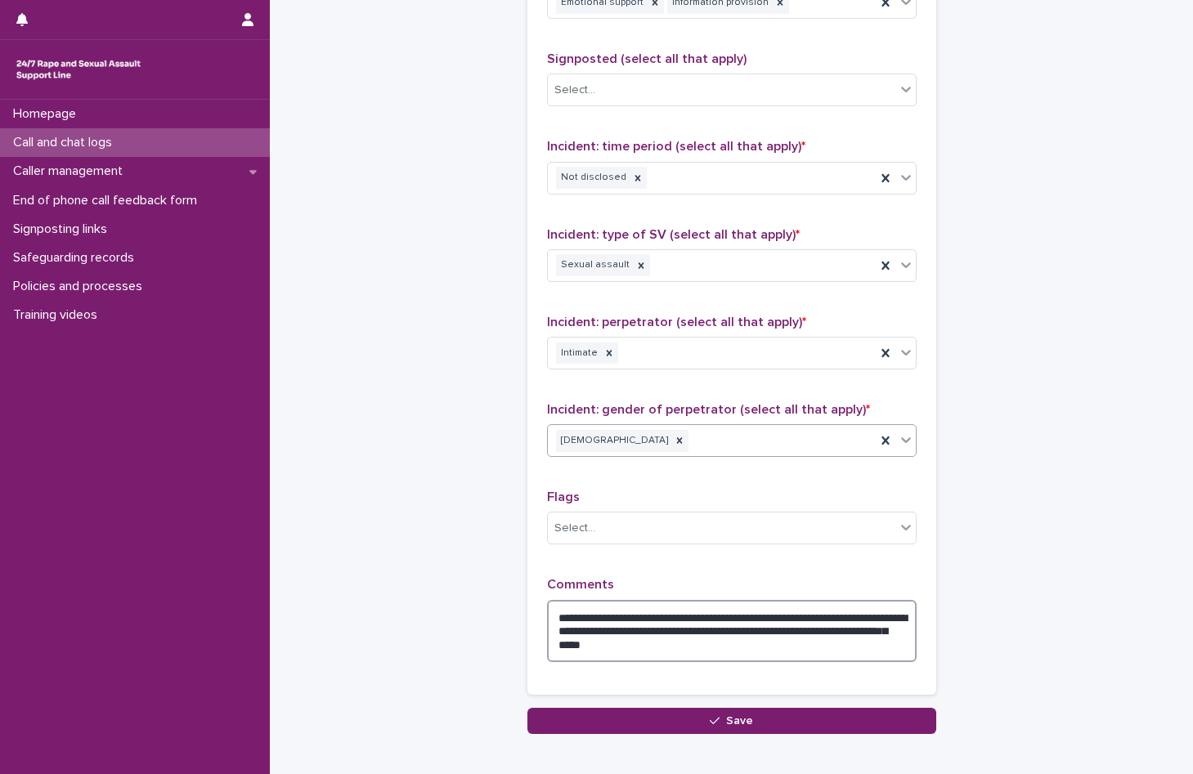
scroll to position [1152, 0]
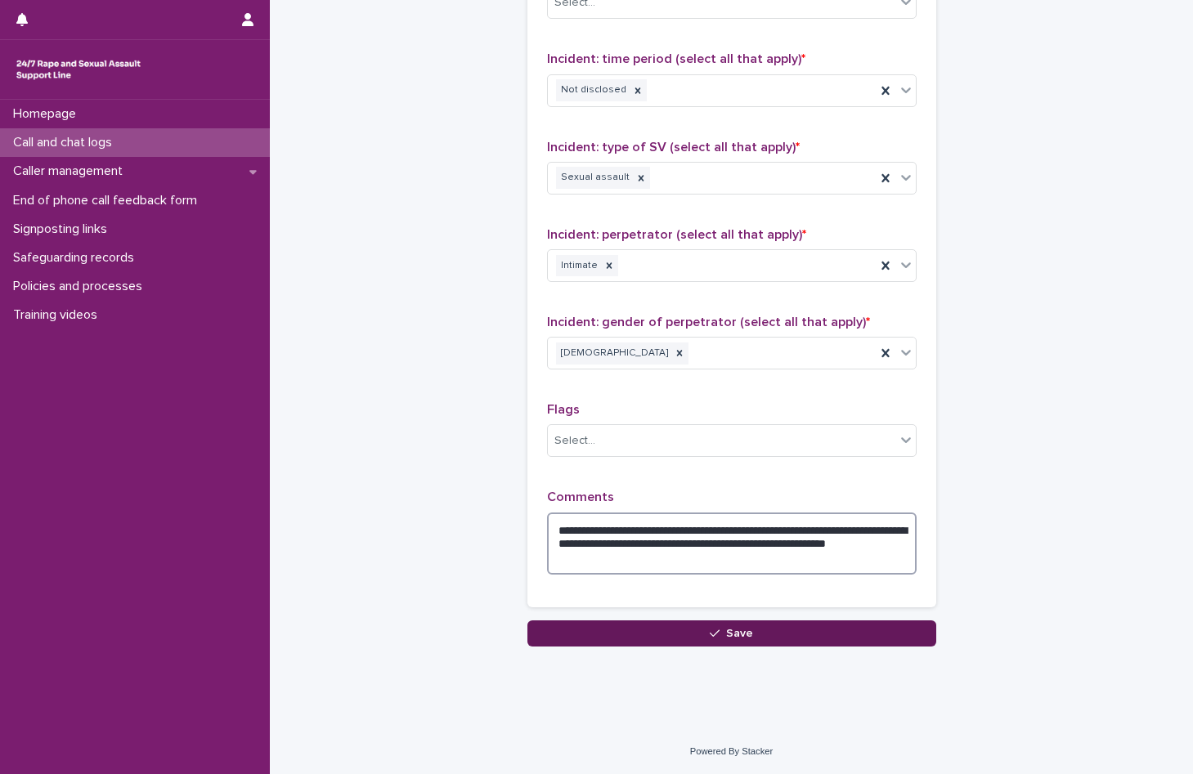
type textarea "**********"
click at [726, 635] on span "Save" at bounding box center [739, 633] width 27 height 11
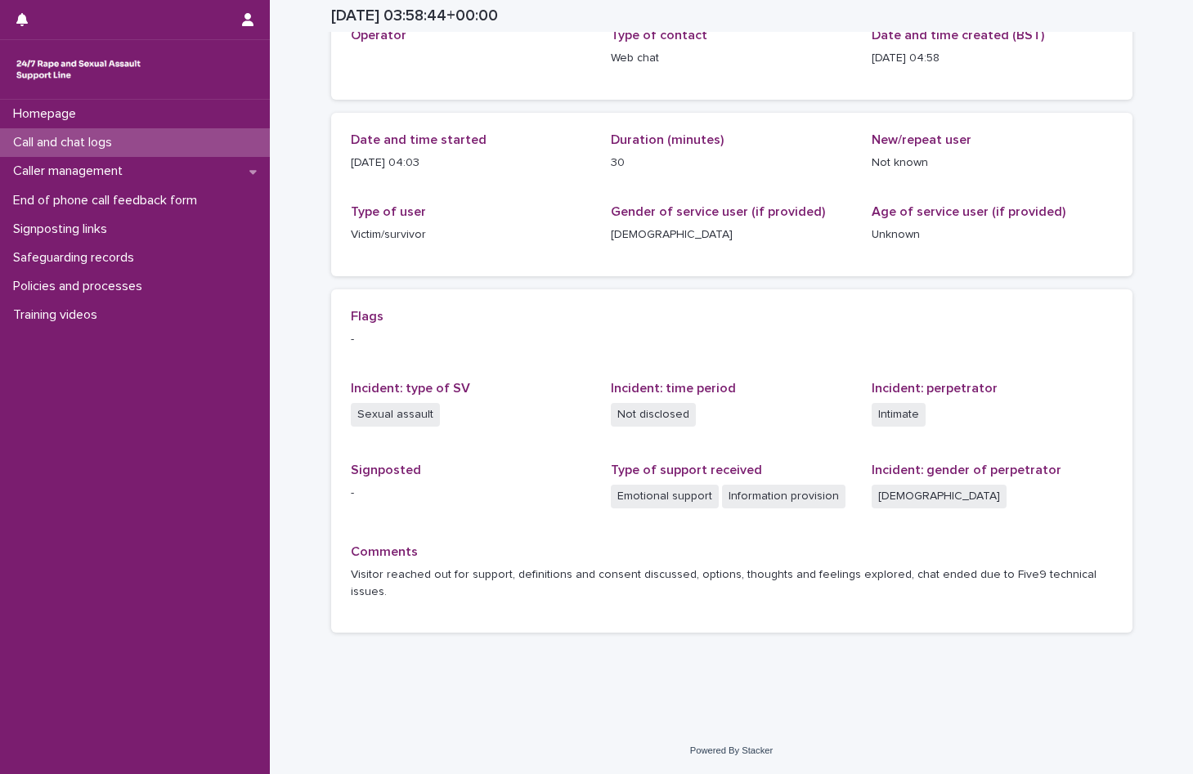
scroll to position [94, 0]
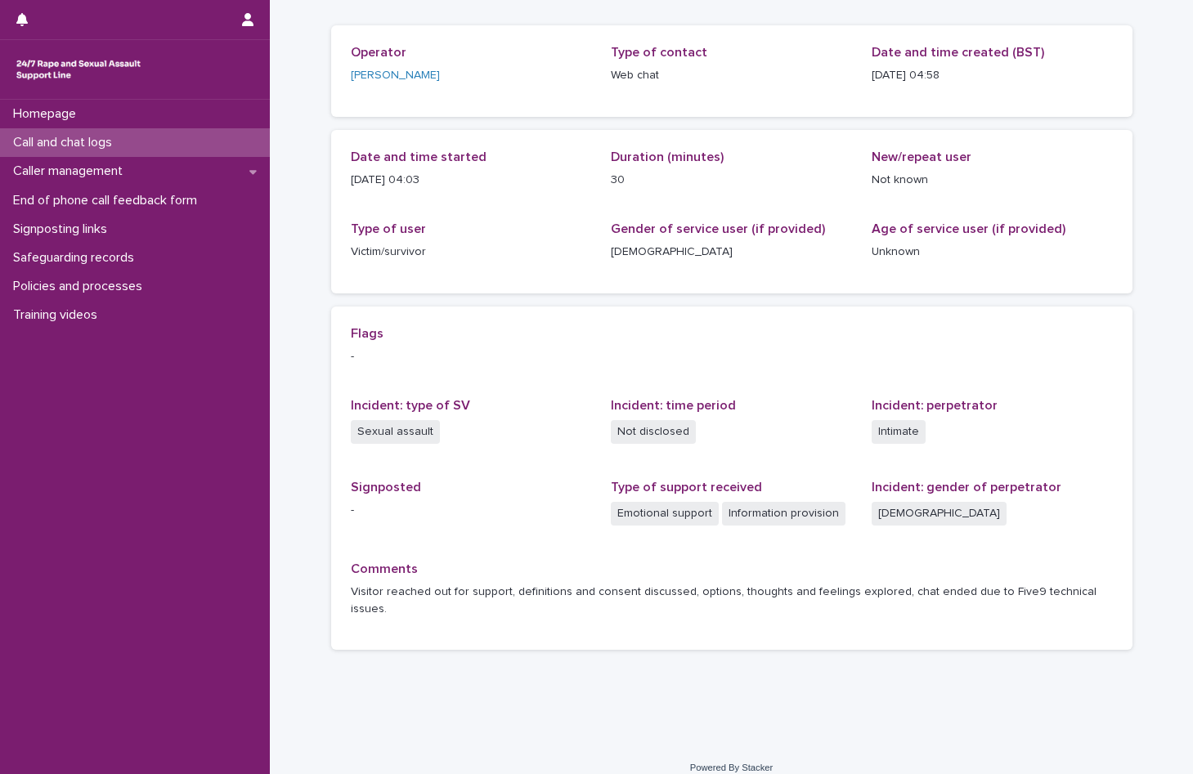
click at [81, 144] on p "Call and chat logs" at bounding box center [66, 143] width 119 height 16
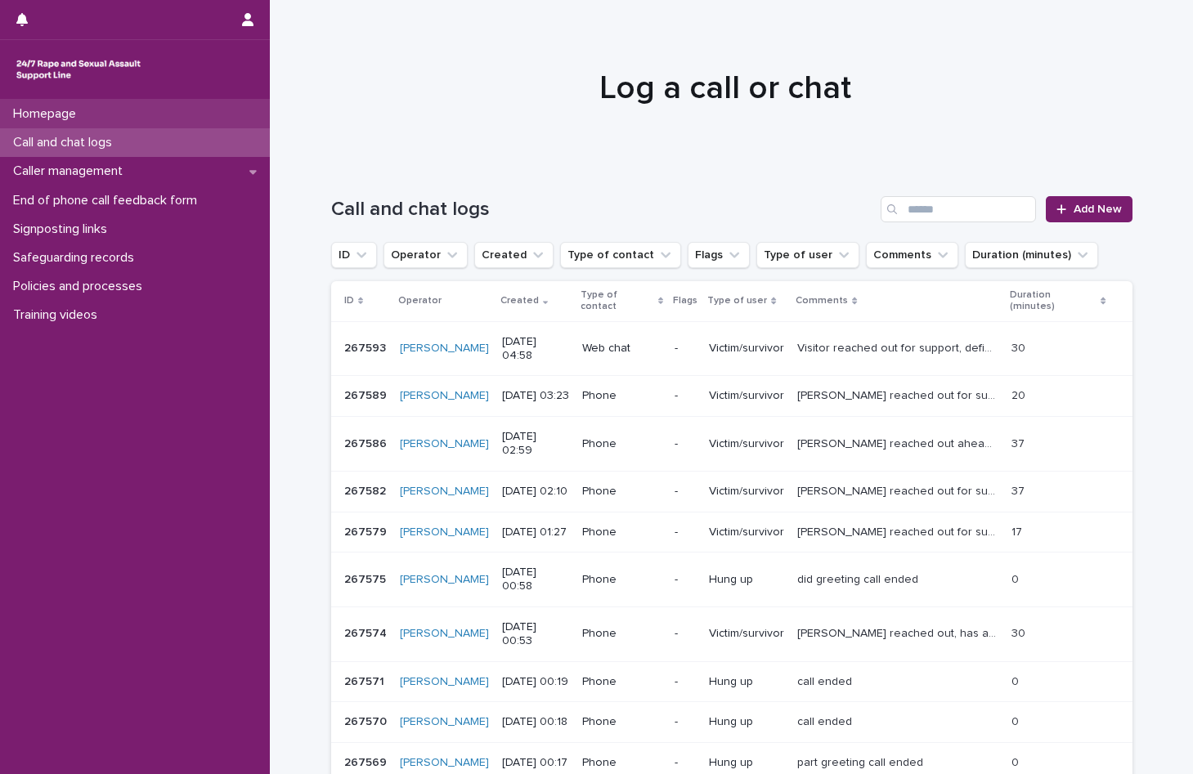
click at [75, 120] on p "Homepage" at bounding box center [48, 114] width 83 height 16
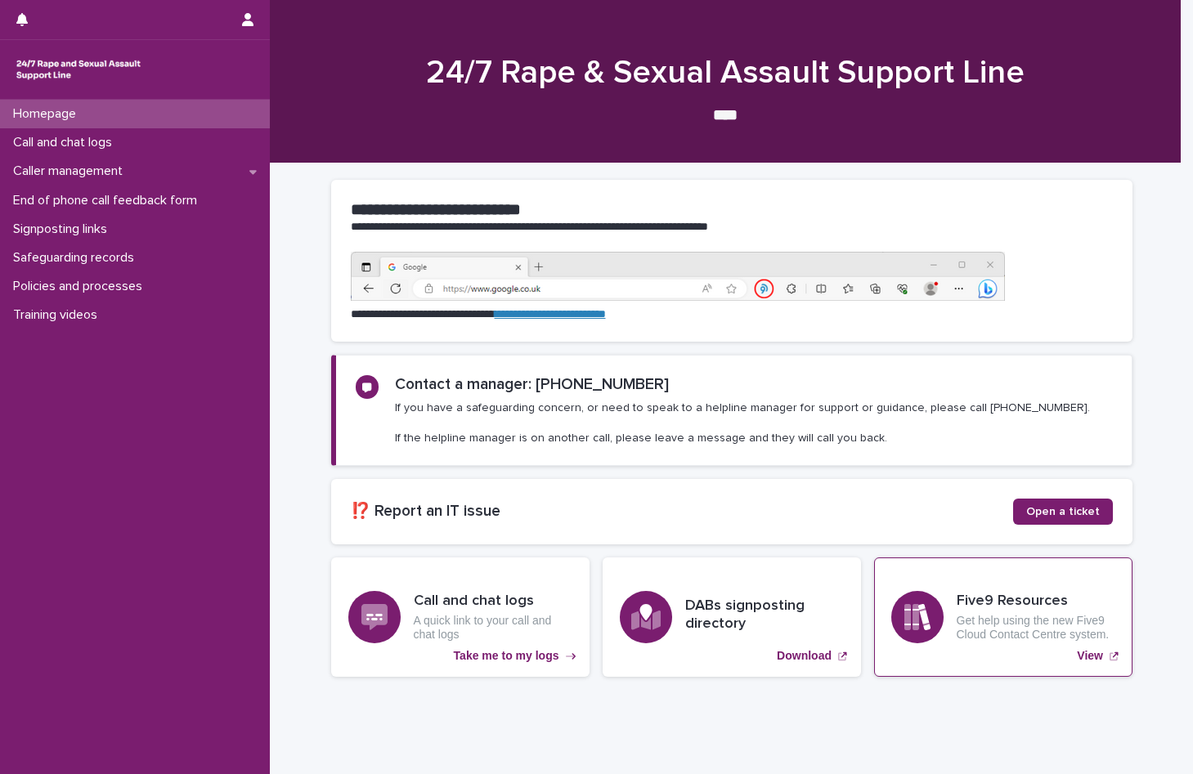
click at [967, 643] on div "Five9 Resources Get help using the new Five9 Cloud Contact Centre system. View" at bounding box center [1003, 617] width 258 height 119
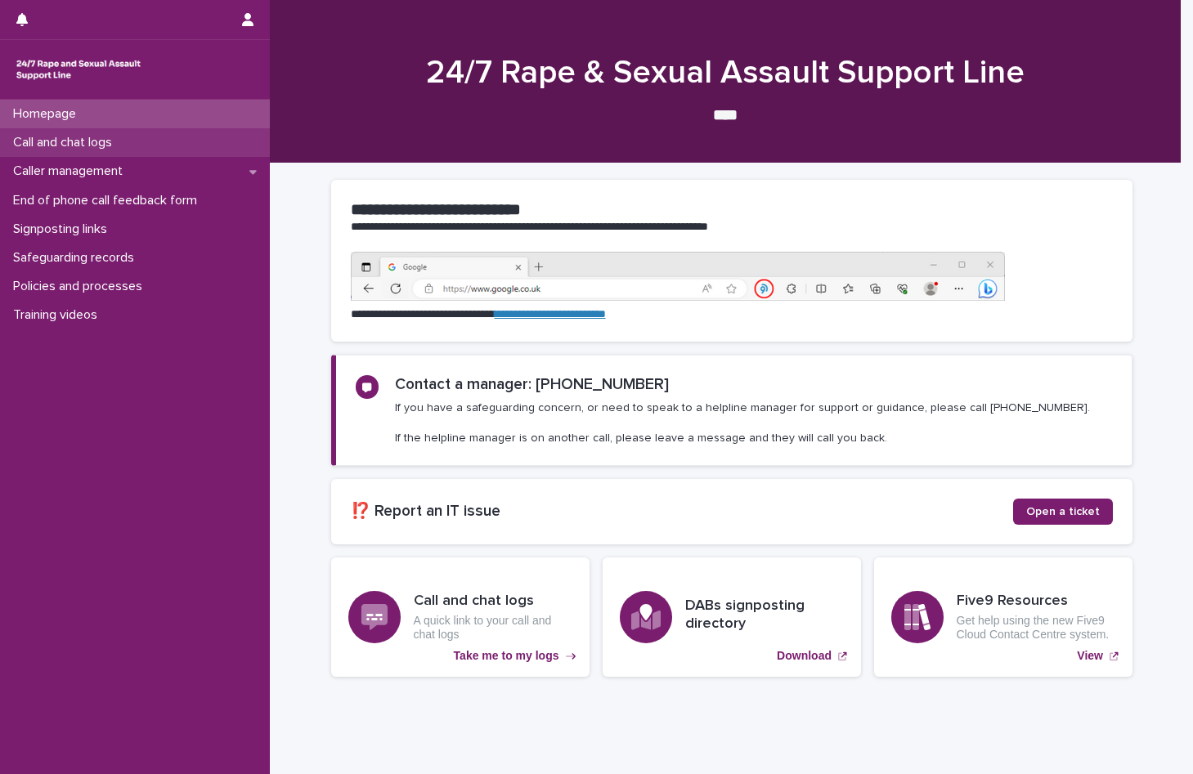
click at [67, 146] on p "Call and chat logs" at bounding box center [66, 143] width 119 height 16
